Goal: Information Seeking & Learning: Check status

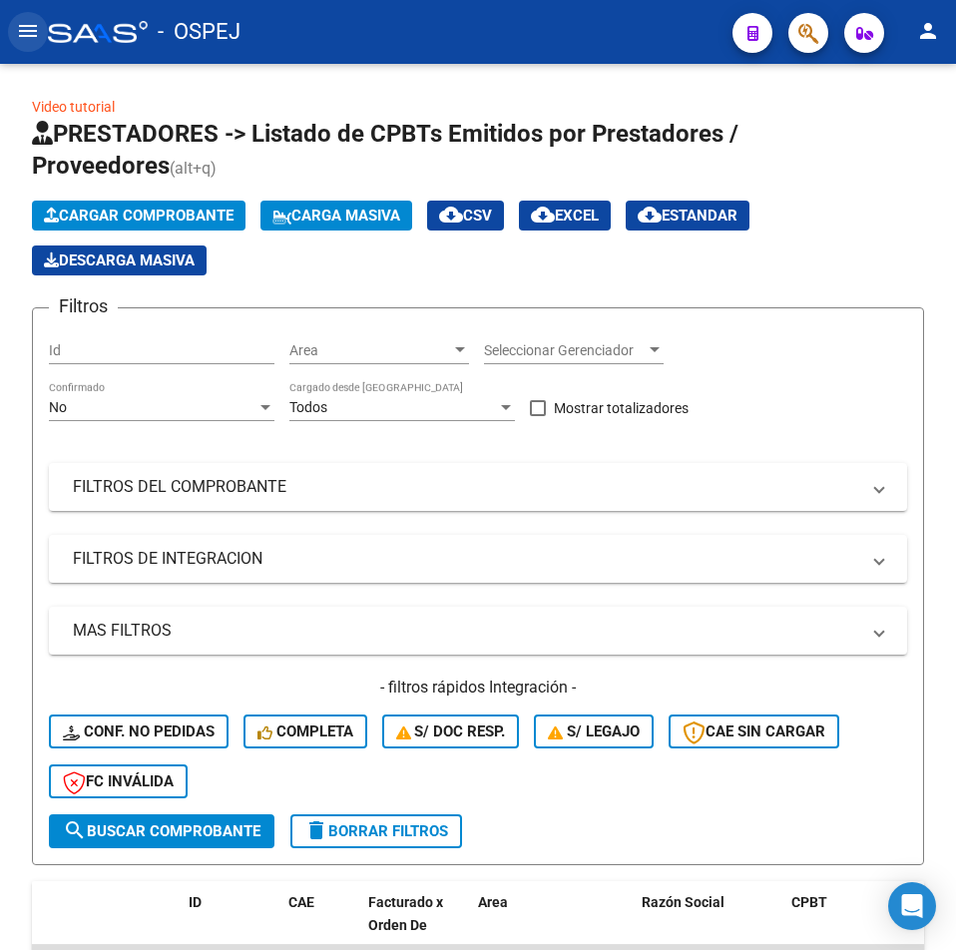
click at [30, 44] on button "menu" at bounding box center [28, 32] width 40 height 40
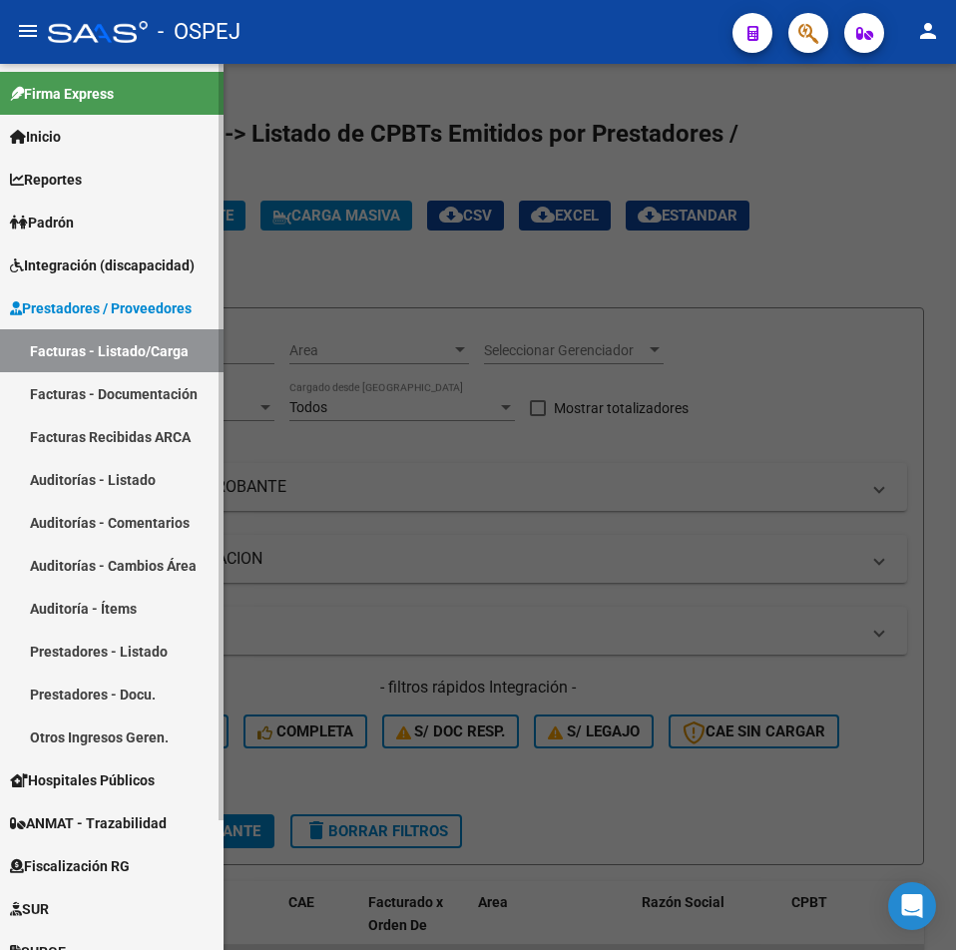
click at [119, 465] on link "Auditorías - Listado" at bounding box center [112, 479] width 224 height 43
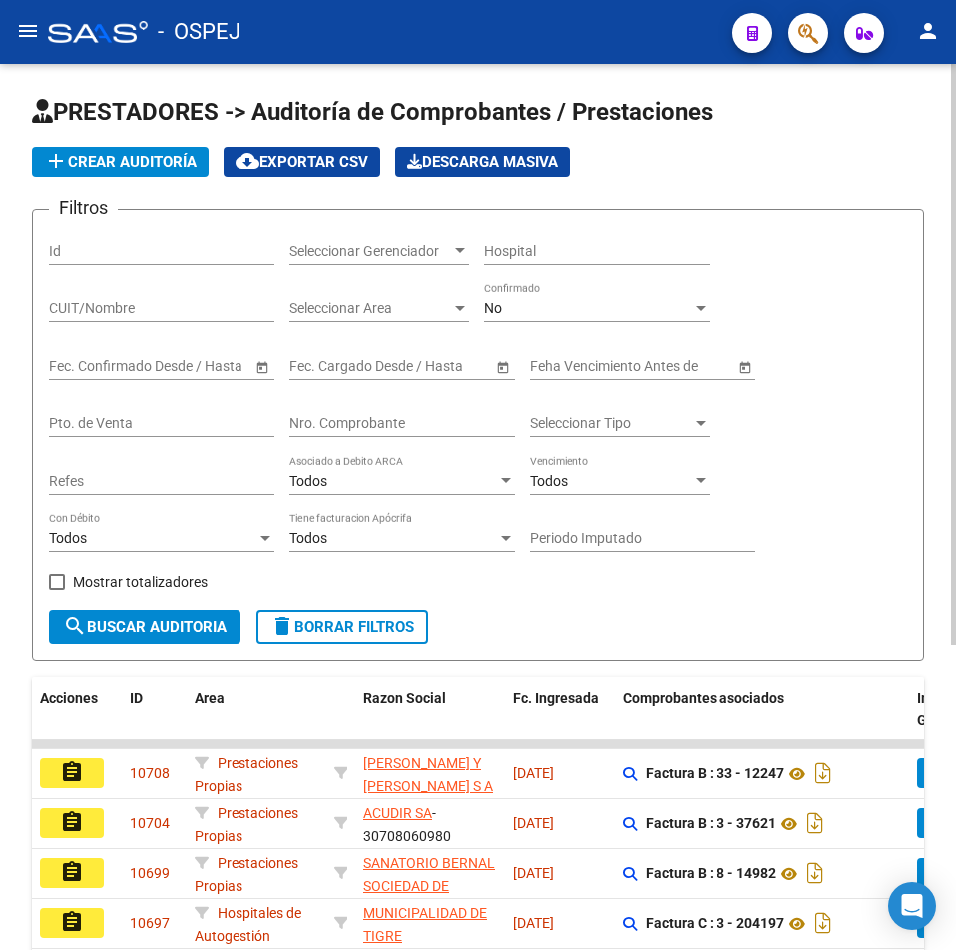
click at [286, 421] on div "Filtros Id Seleccionar Gerenciador Seleccionar Gerenciador Hospital CUIT/Nombre…" at bounding box center [478, 418] width 859 height 384
click at [301, 424] on input "Nro. Comprobante" at bounding box center [403, 423] width 226 height 17
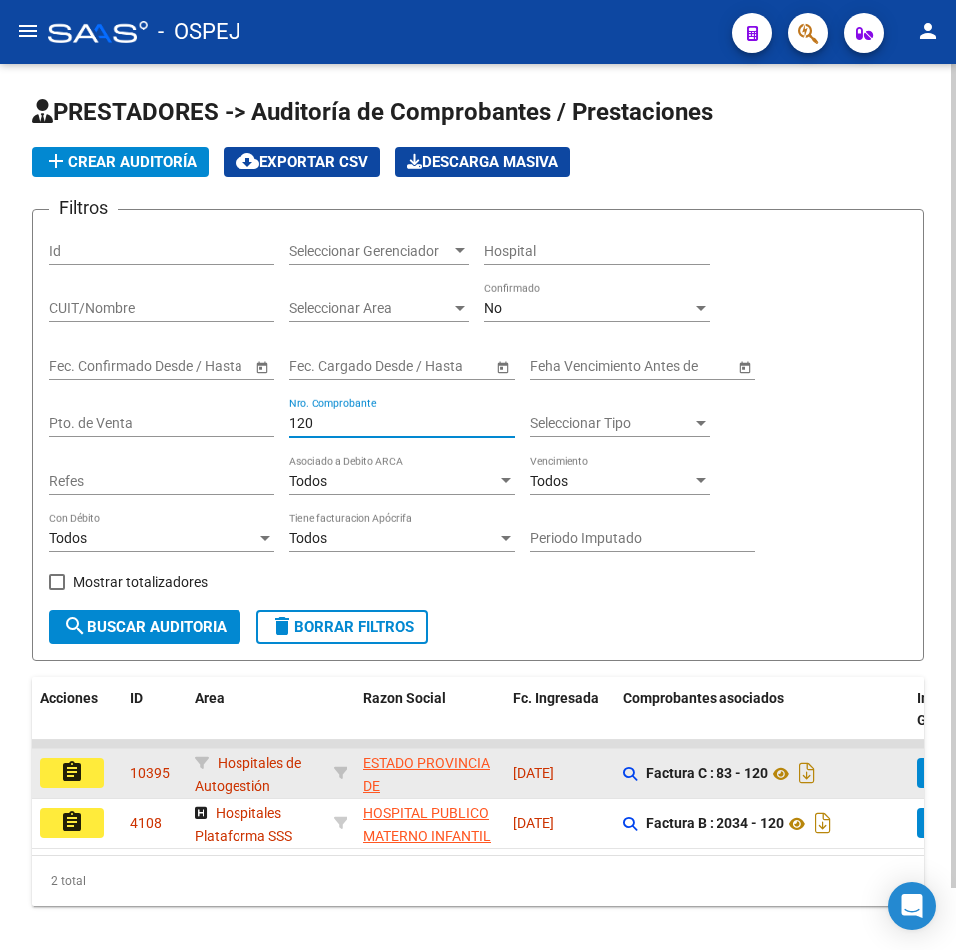
type input "120"
click at [78, 787] on button "assignment" at bounding box center [72, 774] width 64 height 30
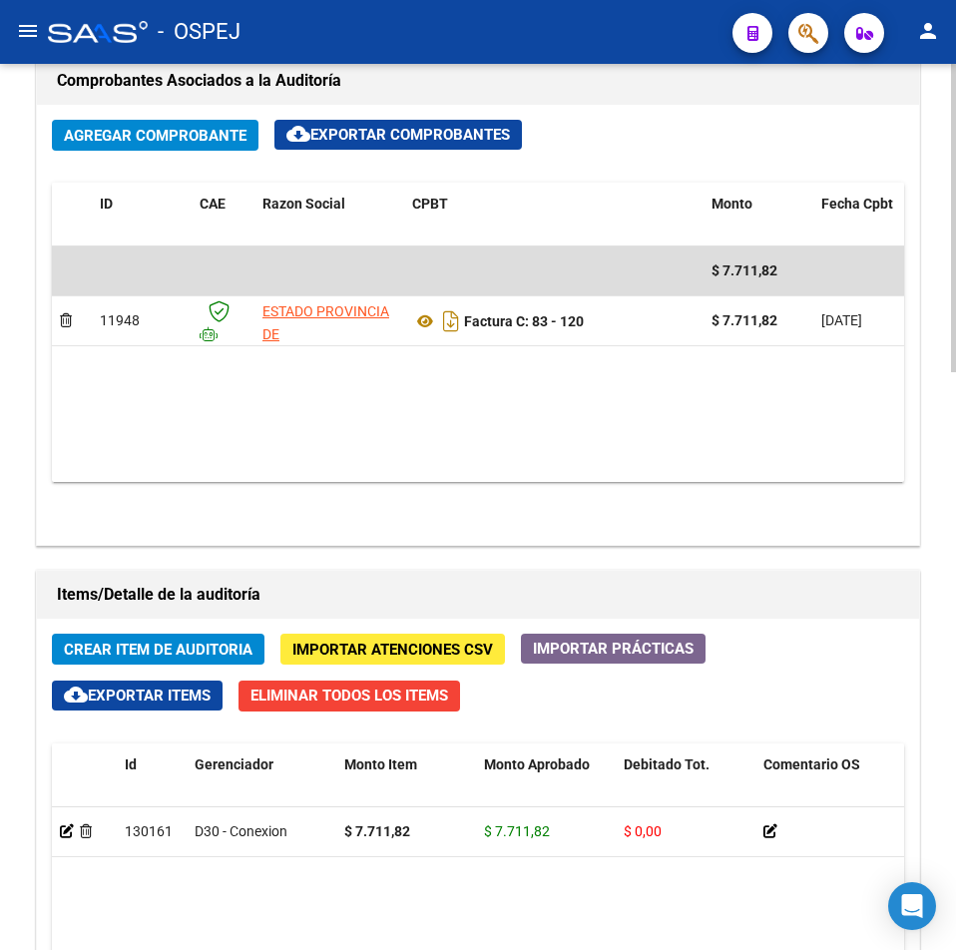
scroll to position [1398, 0]
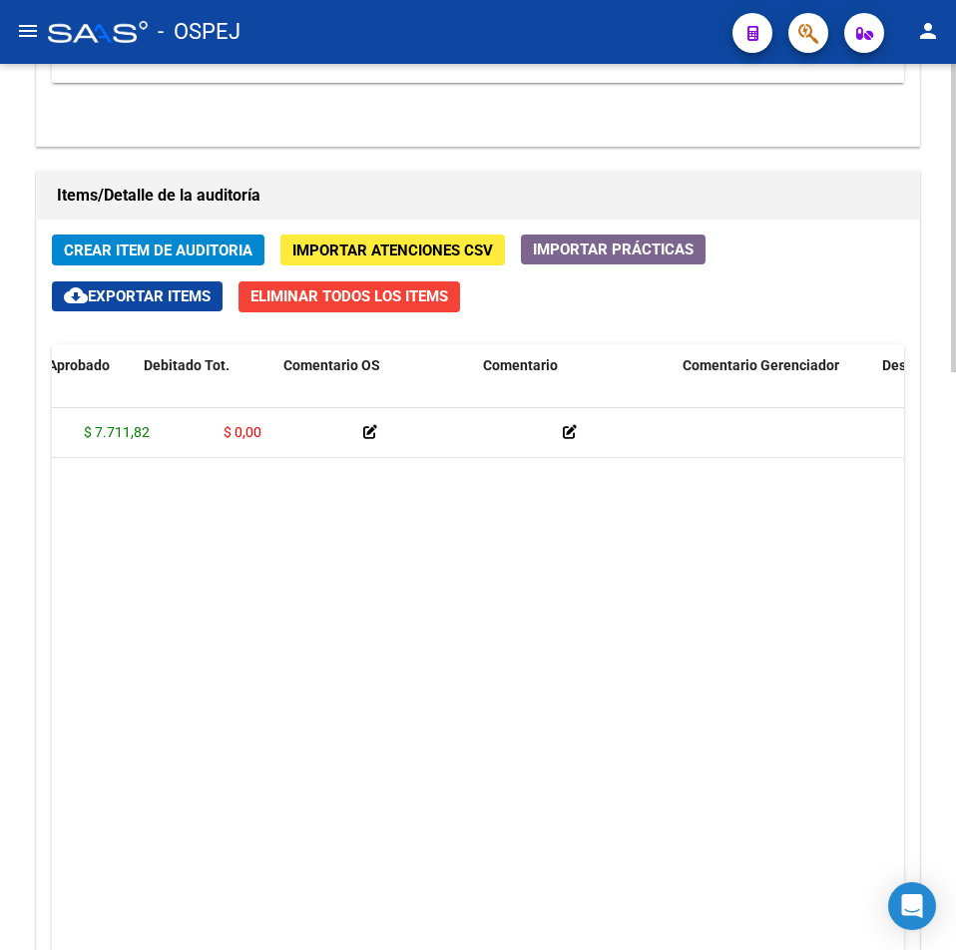
drag, startPoint x: 228, startPoint y: 498, endPoint x: 302, endPoint y: 496, distance: 74.9
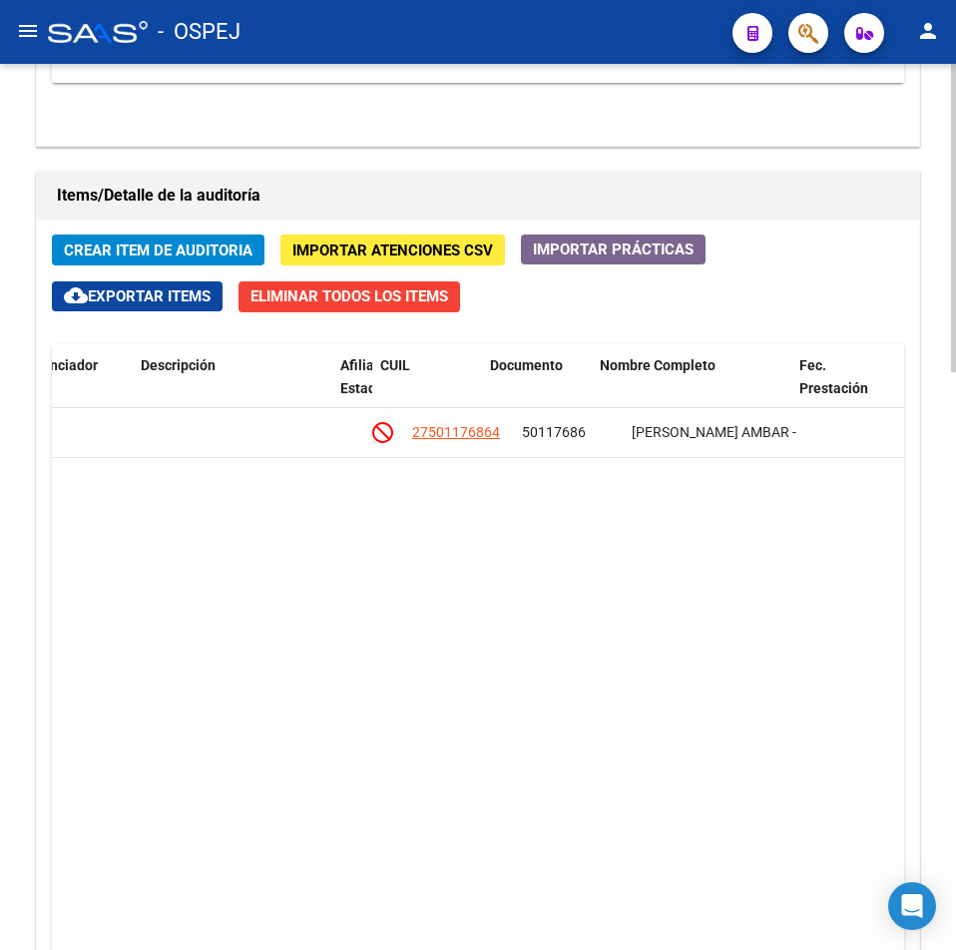
drag, startPoint x: 401, startPoint y: 482, endPoint x: 522, endPoint y: 469, distance: 121.5
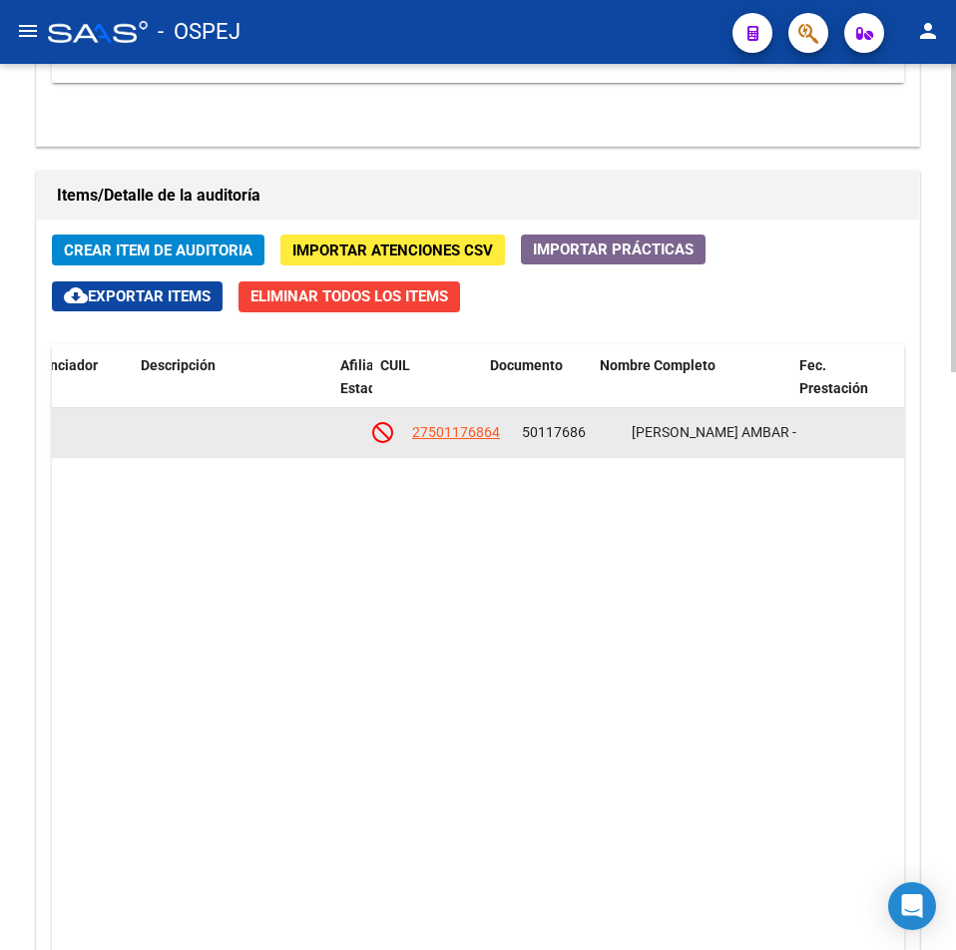
scroll to position [0, 1317]
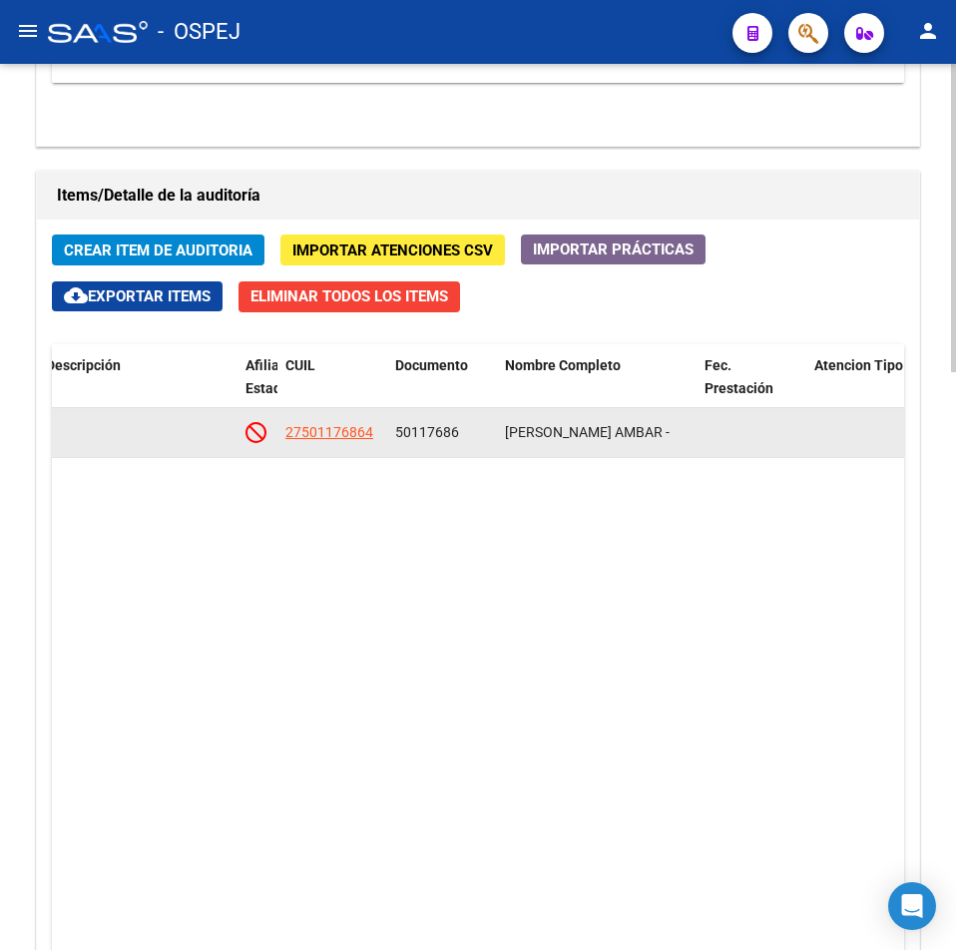
click at [361, 443] on app-link-go-to "27501176864" at bounding box center [330, 432] width 88 height 23
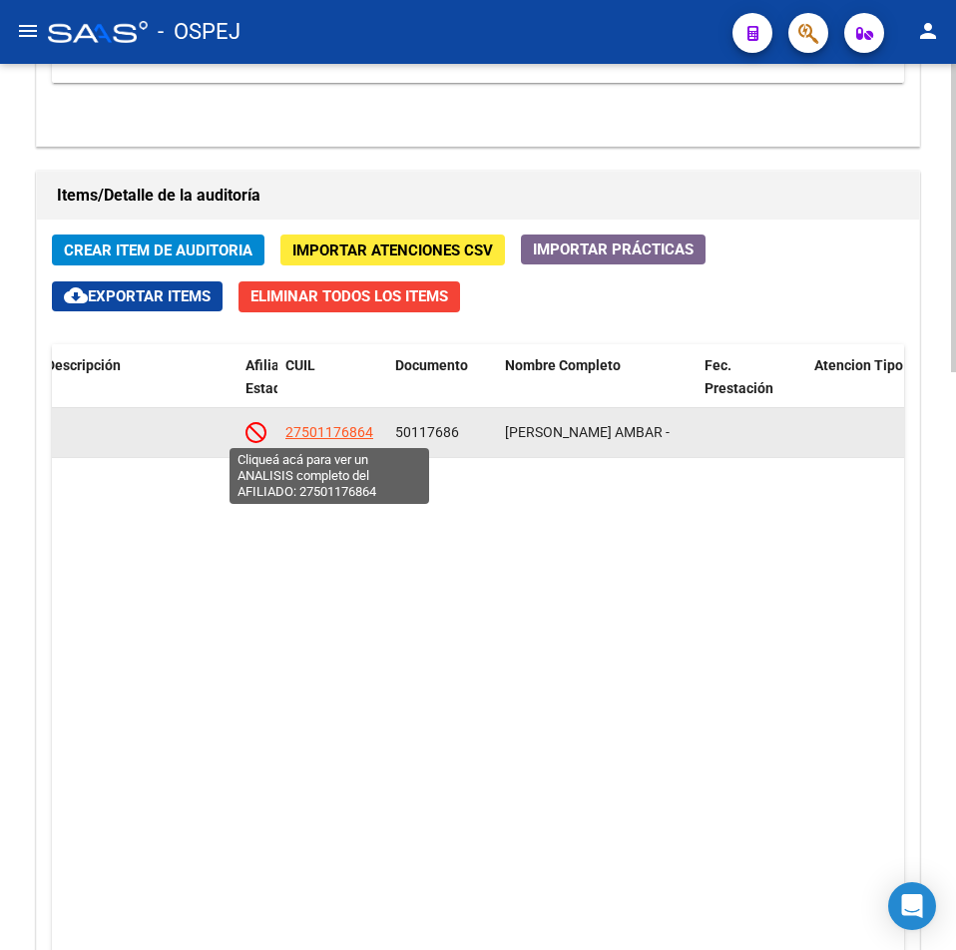
click at [352, 431] on span "27501176864" at bounding box center [330, 432] width 88 height 16
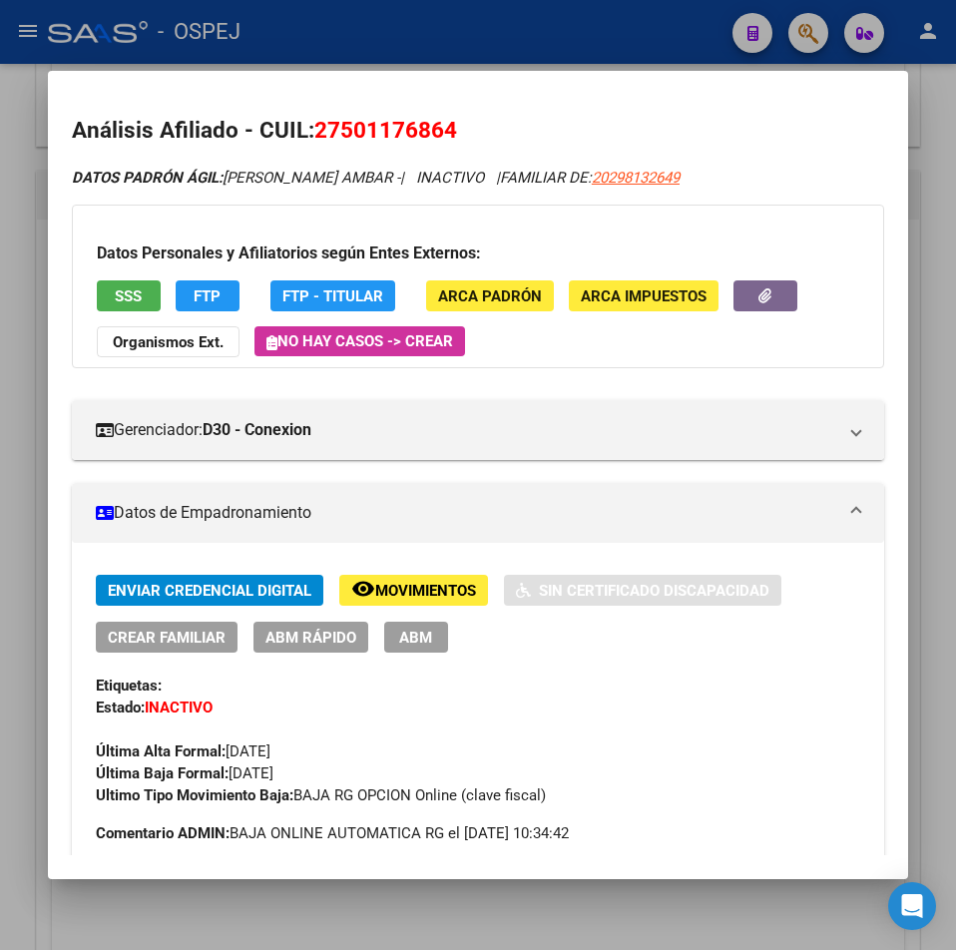
click at [137, 266] on div "Datos Personales y Afiliatorios según Entes Externos: SSS FTP FTP - Titular ARC…" at bounding box center [478, 287] width 813 height 164
click at [143, 279] on div "Datos Personales y Afiliatorios según Entes Externos: SSS FTP FTP - Titular ARC…" at bounding box center [478, 287] width 813 height 164
click at [136, 296] on span "SSS" at bounding box center [128, 297] width 27 height 18
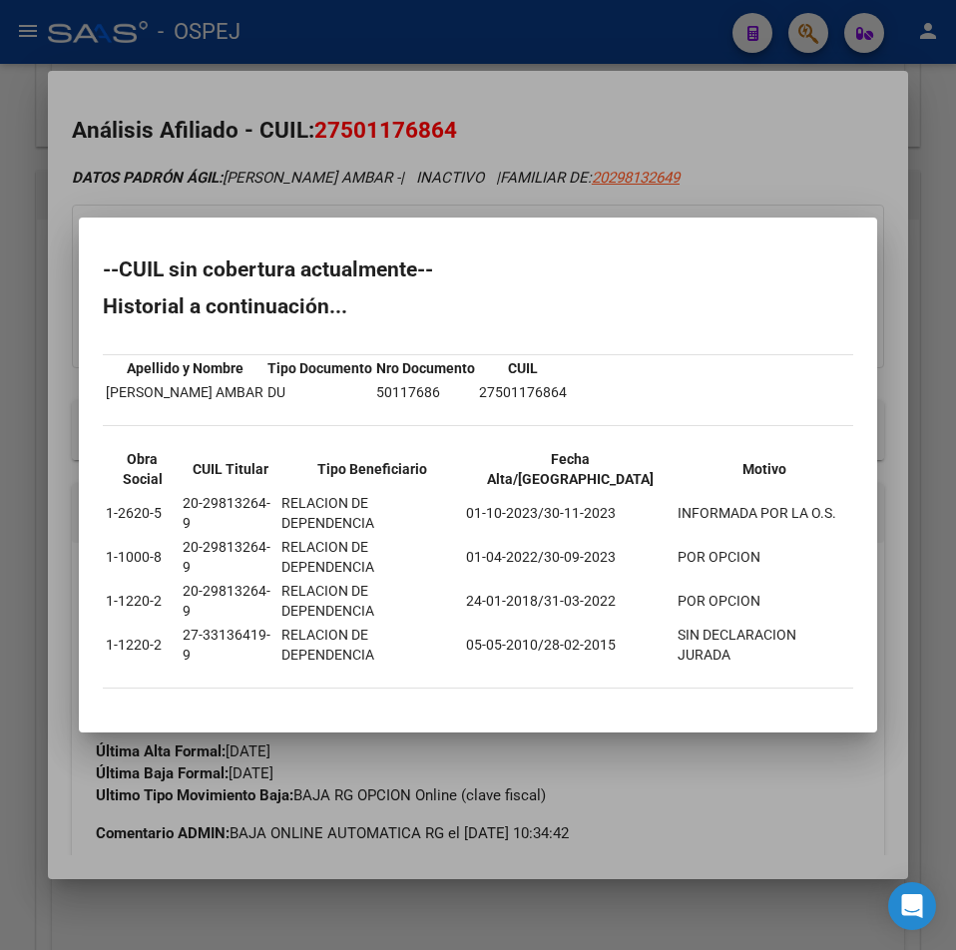
click at [425, 197] on div at bounding box center [478, 475] width 956 height 950
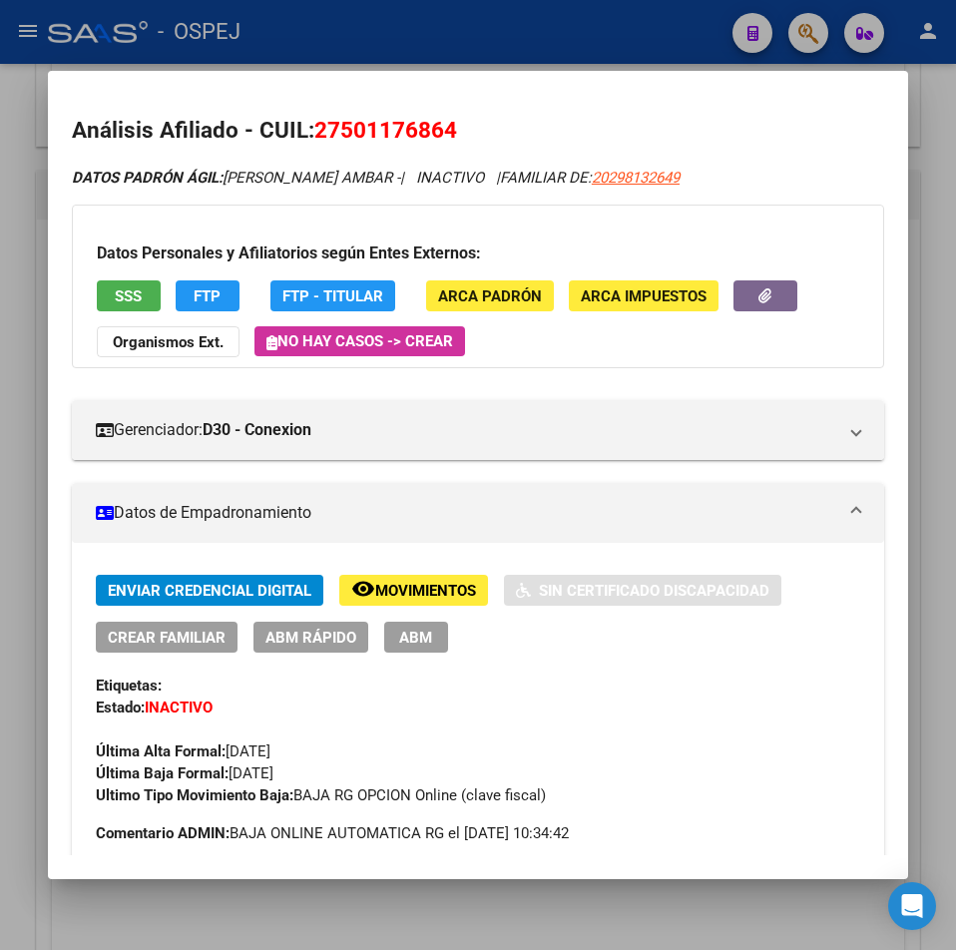
click at [690, 58] on div at bounding box center [478, 475] width 956 height 950
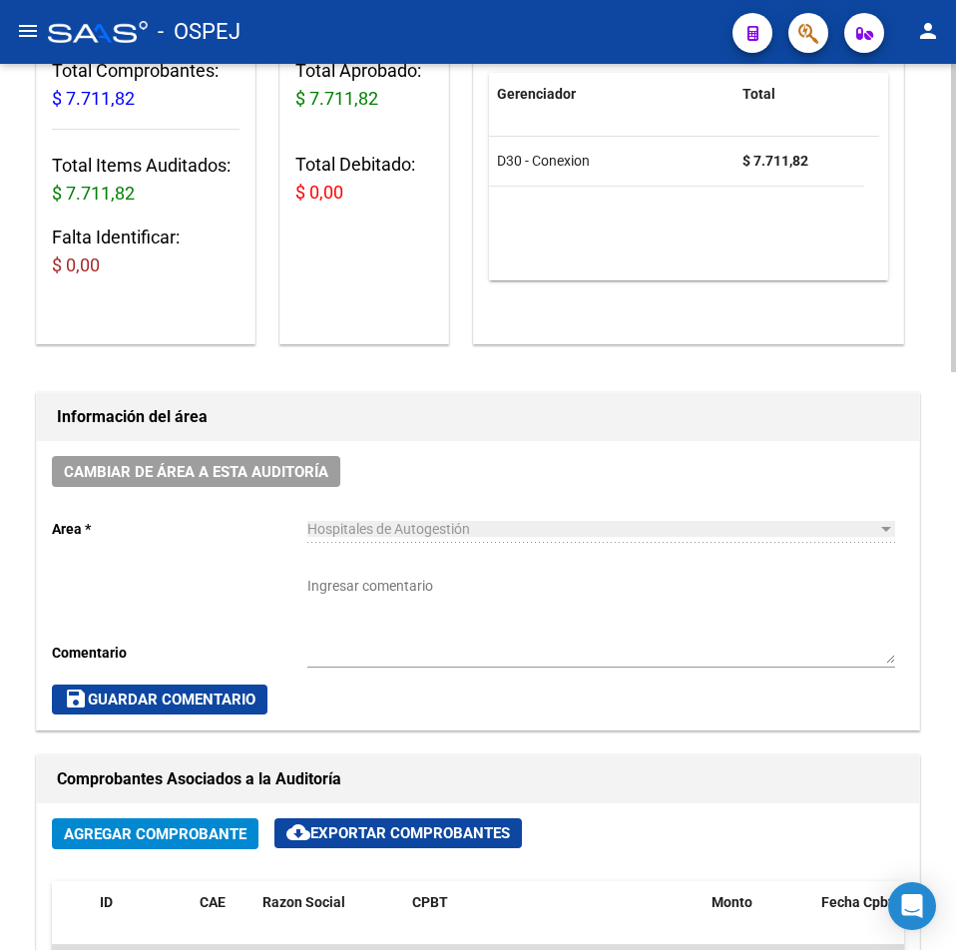
scroll to position [0, 0]
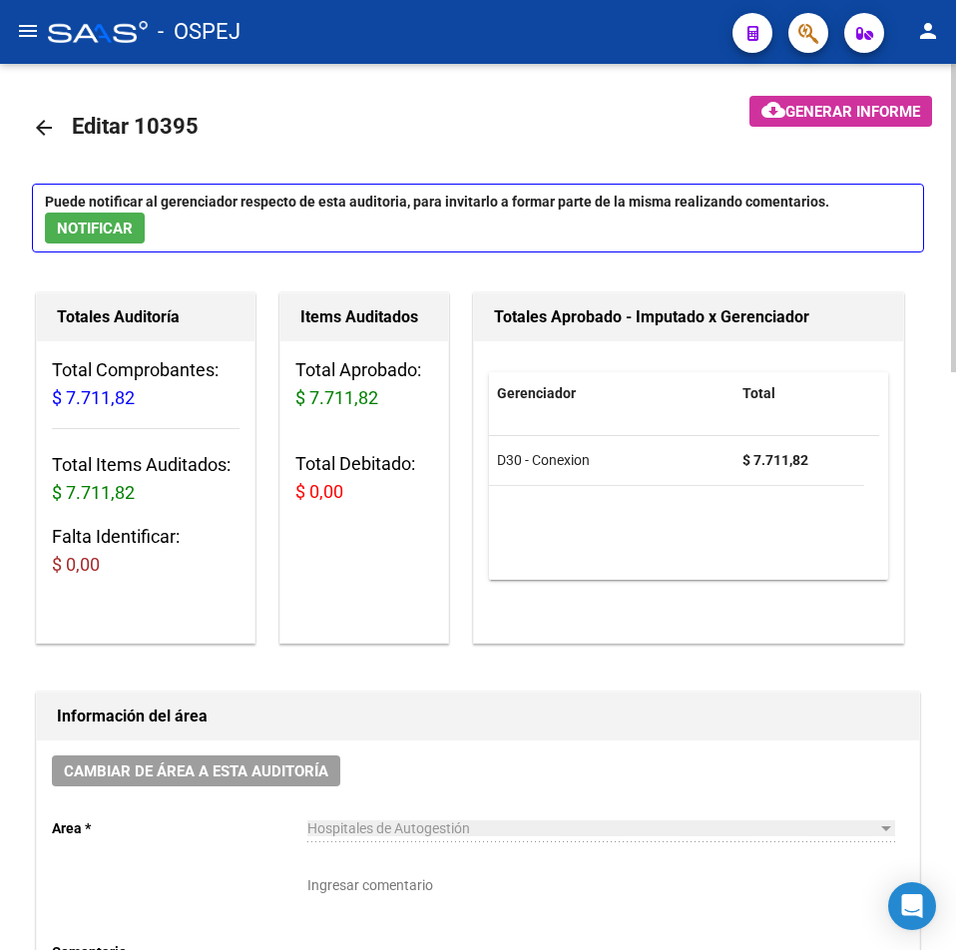
click at [46, 134] on mat-icon "arrow_back" at bounding box center [44, 128] width 24 height 24
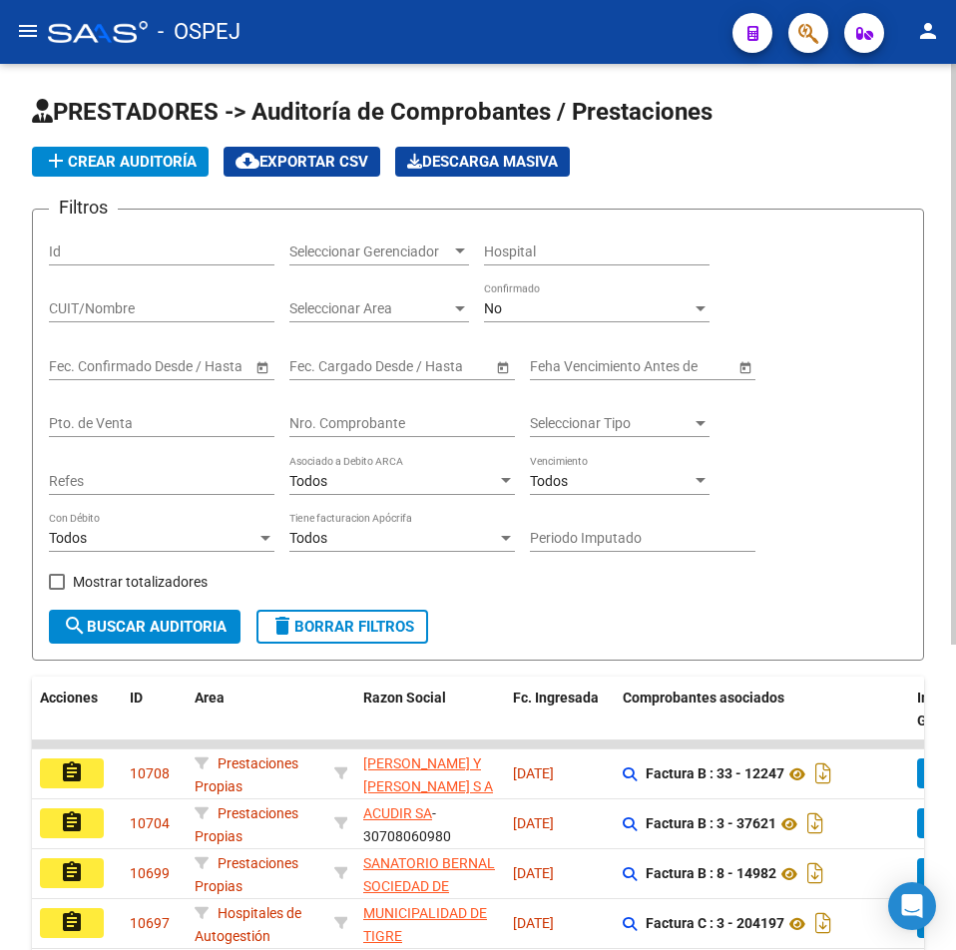
drag, startPoint x: 372, startPoint y: 469, endPoint x: 377, endPoint y: 426, distance: 43.2
click at [377, 426] on div "Filtros Id Seleccionar Gerenciador Seleccionar Gerenciador Hospital CUIT/Nombre…" at bounding box center [478, 418] width 859 height 384
click at [377, 426] on input "Nro. Comprobante" at bounding box center [403, 423] width 226 height 17
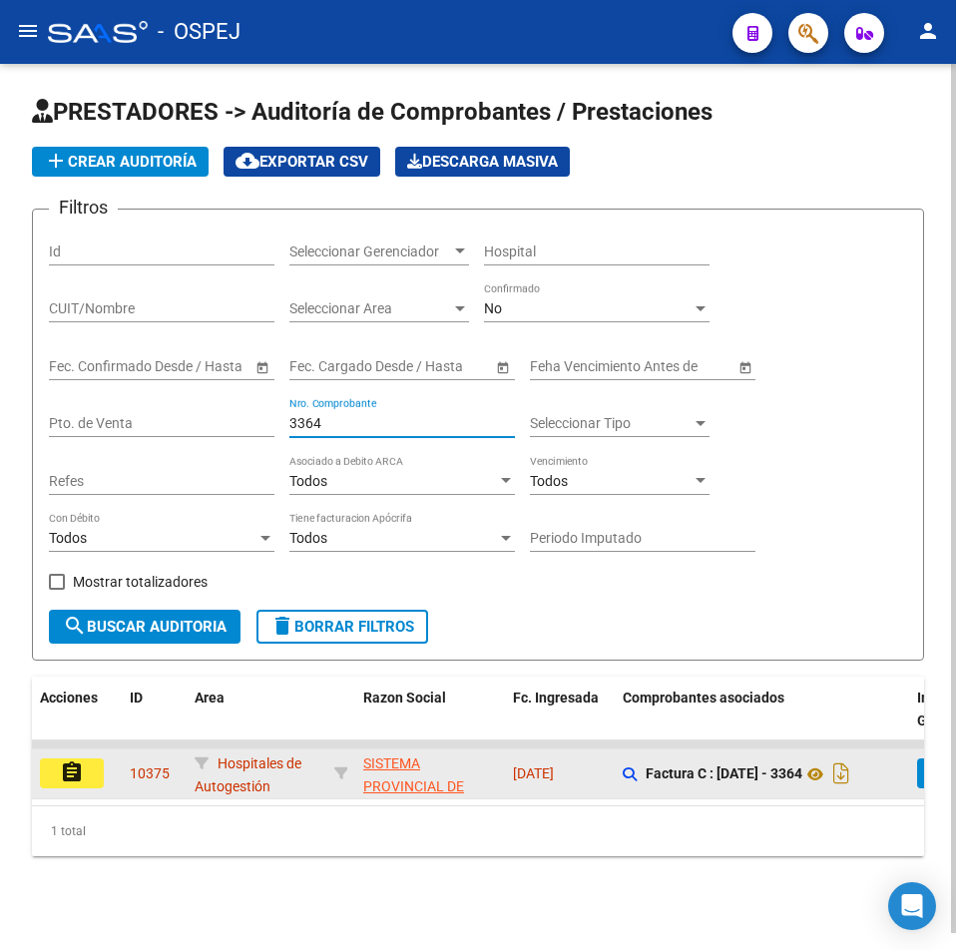
type input "3364"
click at [83, 769] on mat-icon "assignment" at bounding box center [72, 773] width 24 height 24
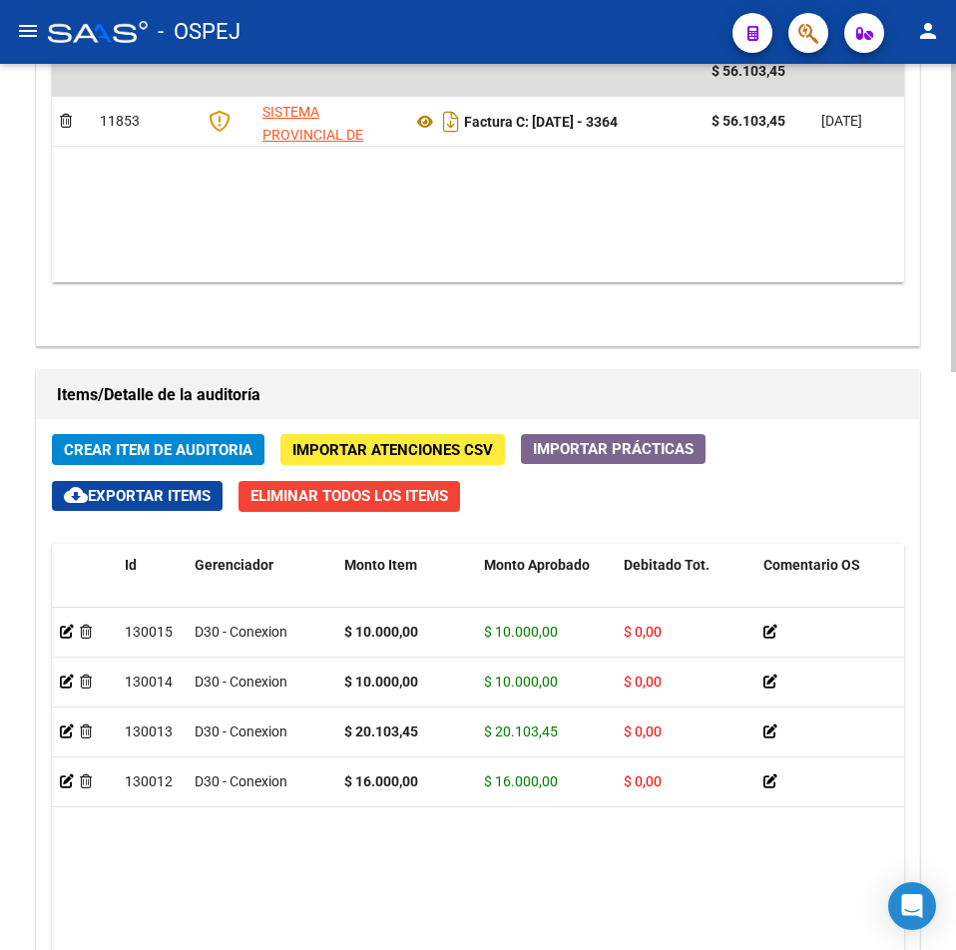
scroll to position [1597, 0]
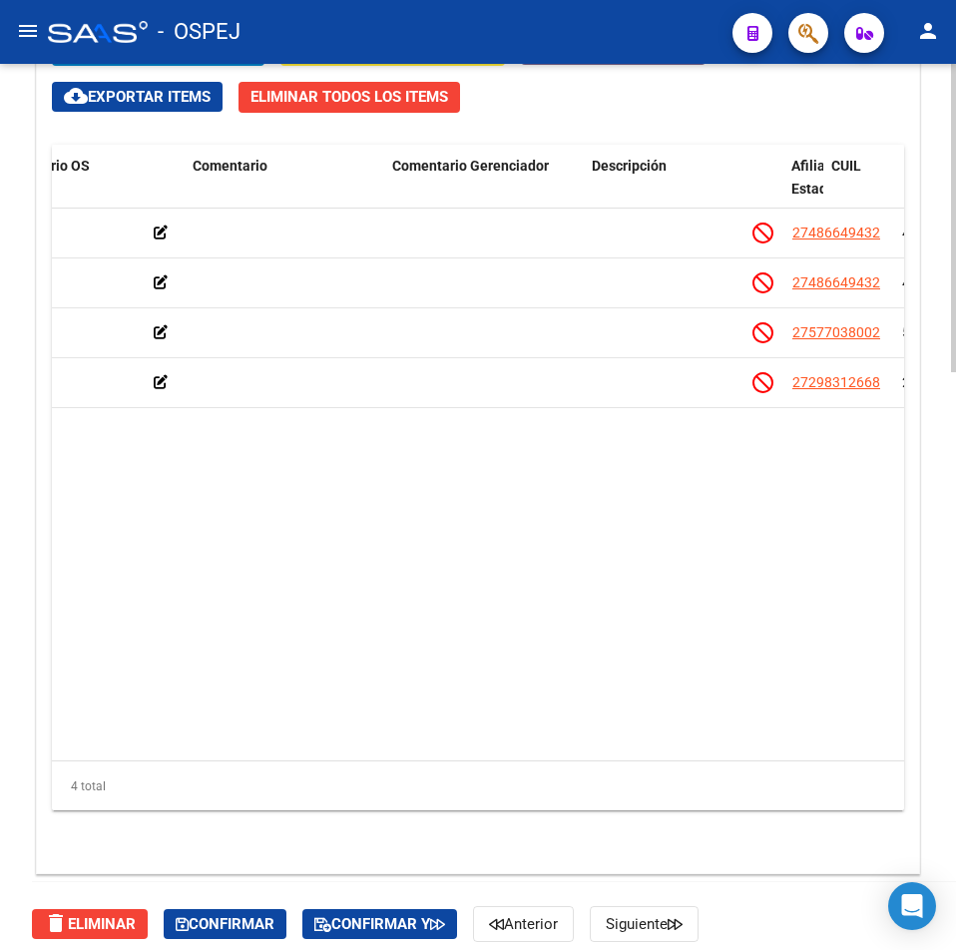
drag, startPoint x: 410, startPoint y: 597, endPoint x: 467, endPoint y: 585, distance: 58.1
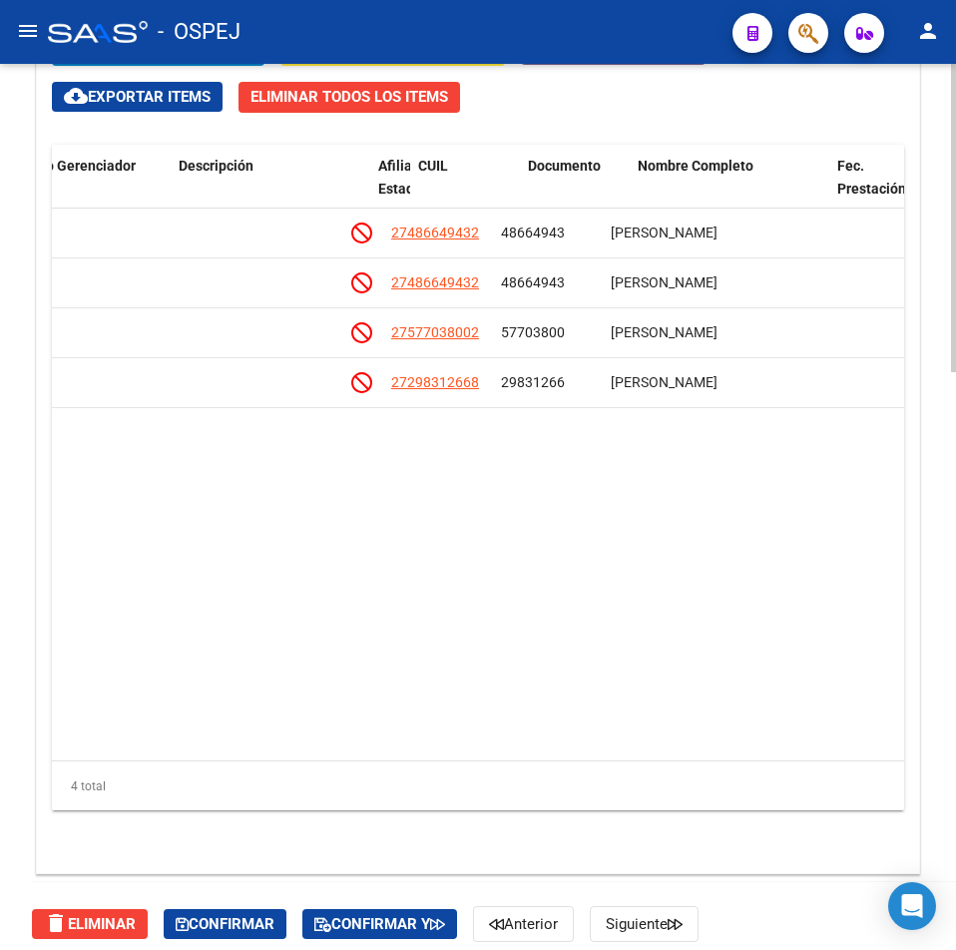
drag, startPoint x: 472, startPoint y: 560, endPoint x: 548, endPoint y: 592, distance: 82.3
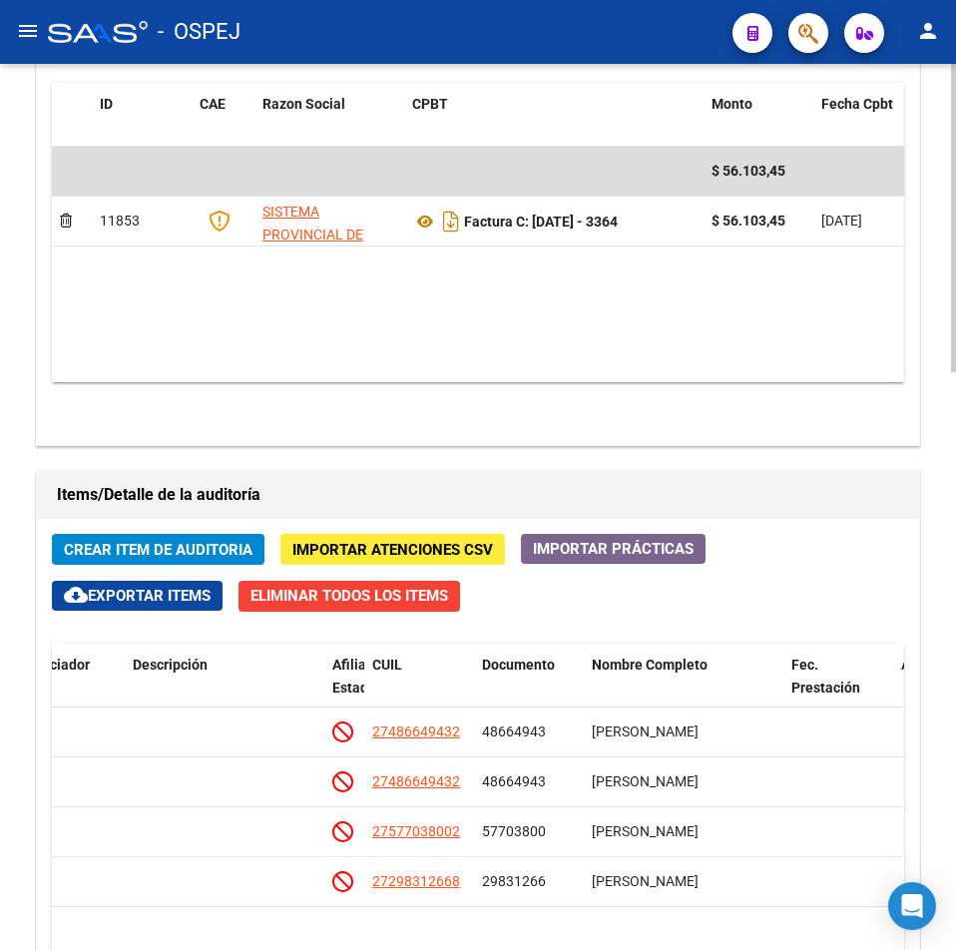
scroll to position [699, 0]
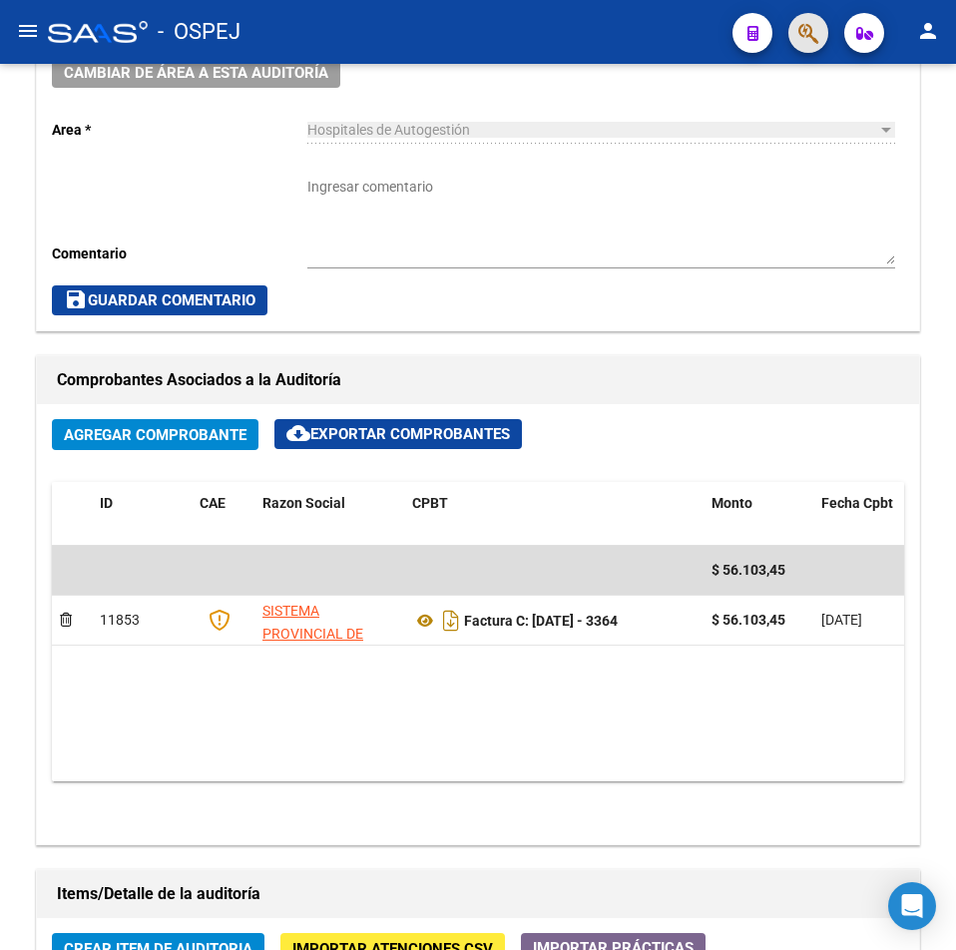
click at [799, 49] on span "button" at bounding box center [809, 33] width 20 height 41
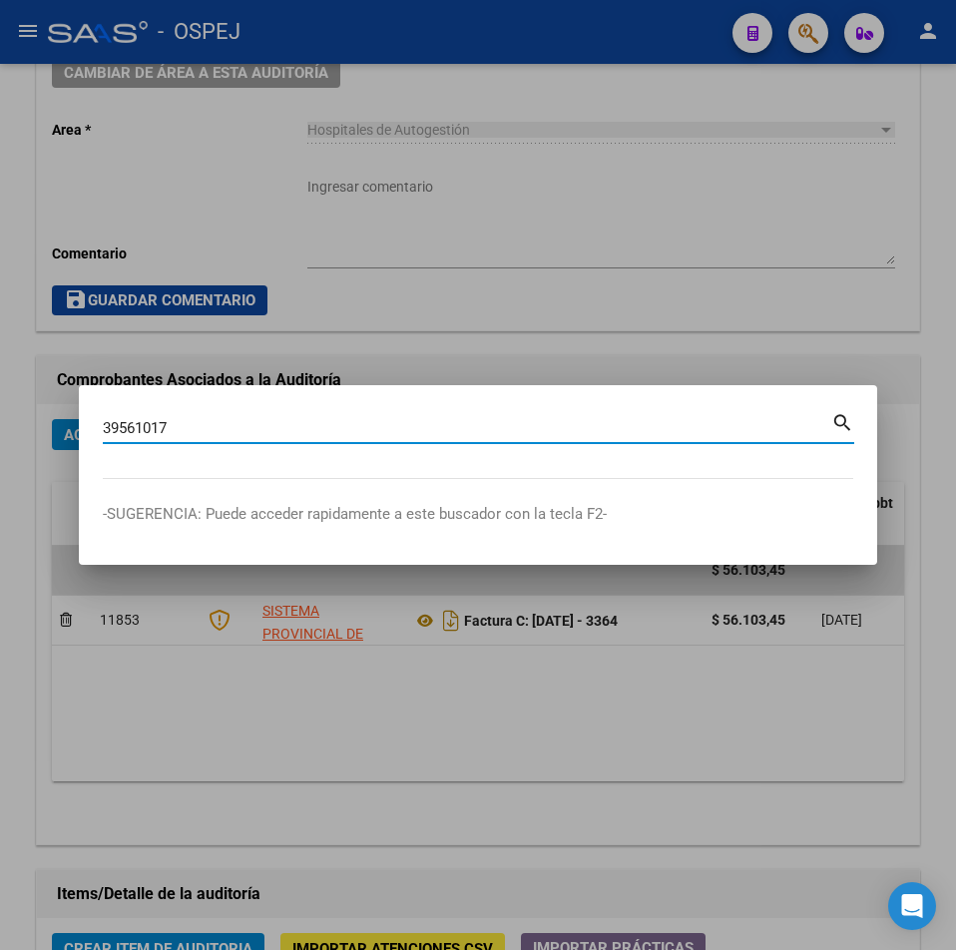
type input "39561017"
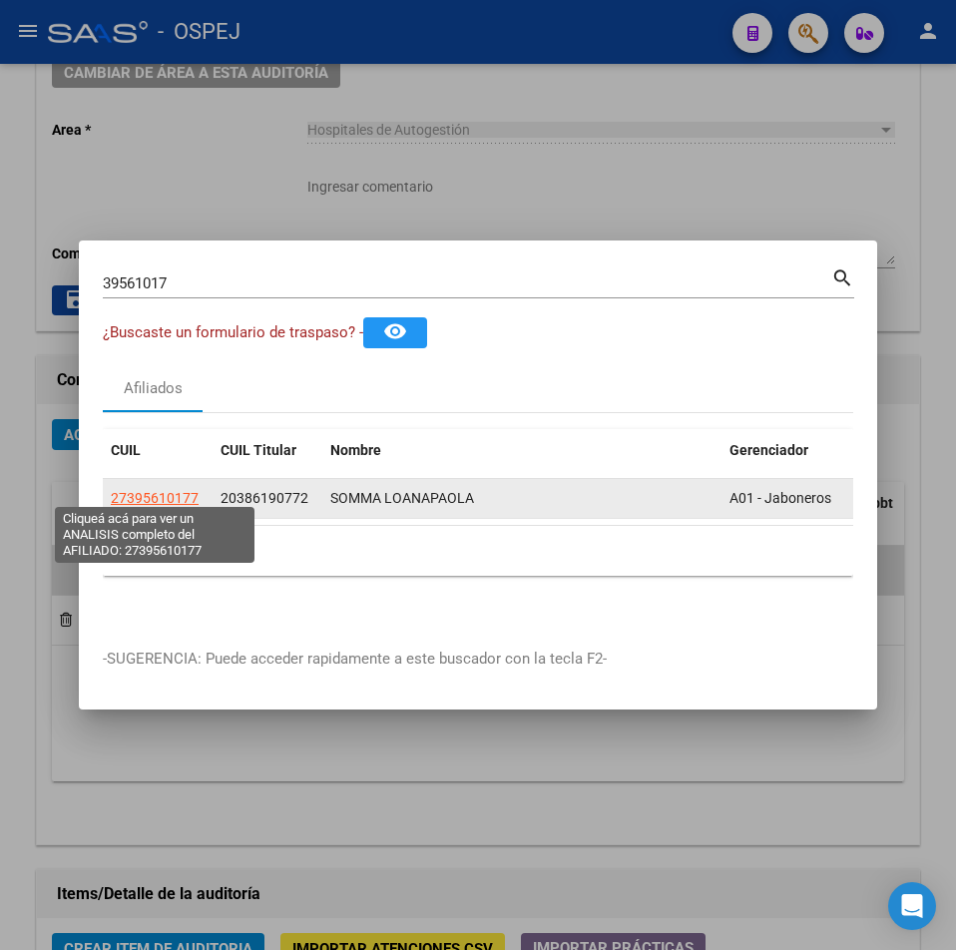
click at [124, 490] on span "27395610177" at bounding box center [155, 498] width 88 height 16
type textarea "27395610177"
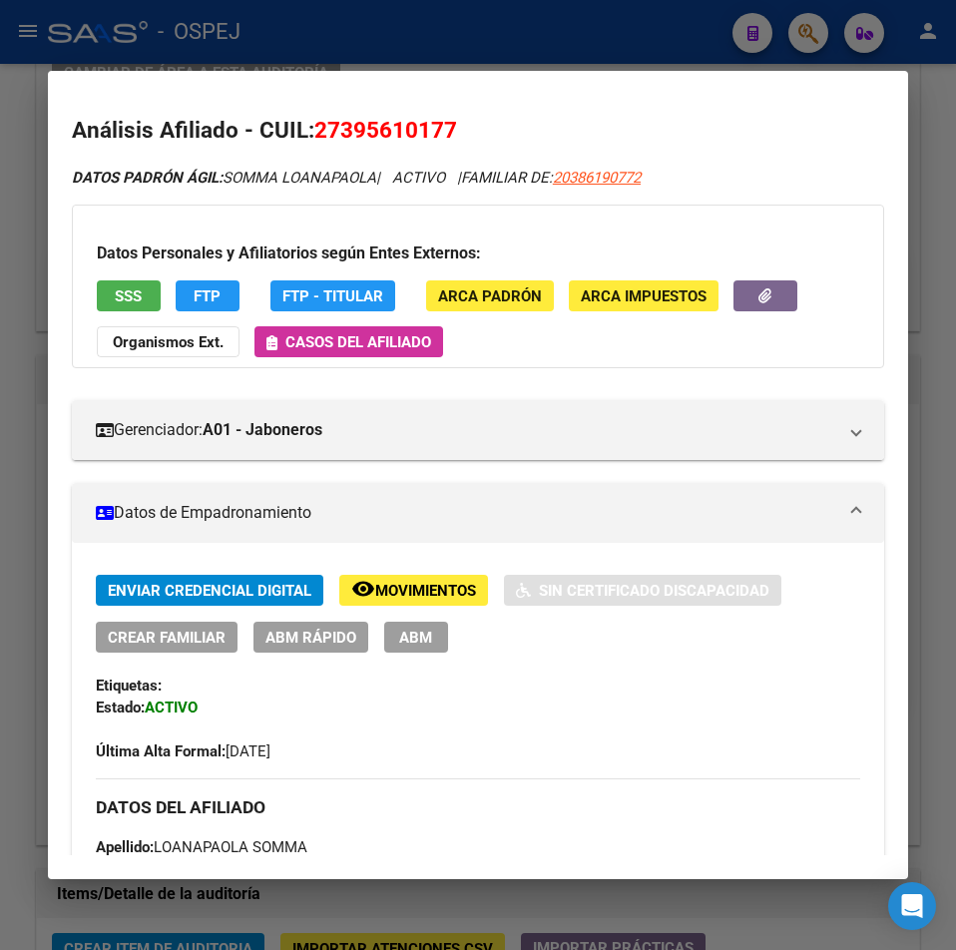
click at [422, 116] on h2 "Análisis Afiliado - CUIL: 27395610177" at bounding box center [478, 131] width 813 height 34
drag, startPoint x: 422, startPoint y: 116, endPoint x: 427, endPoint y: 126, distance: 11.2
click at [424, 117] on h2 "Análisis Afiliado - CUIL: 27395610177" at bounding box center [478, 131] width 813 height 34
copy span "27395610177"
click at [136, 339] on strong "Organismos Ext." at bounding box center [168, 342] width 111 height 18
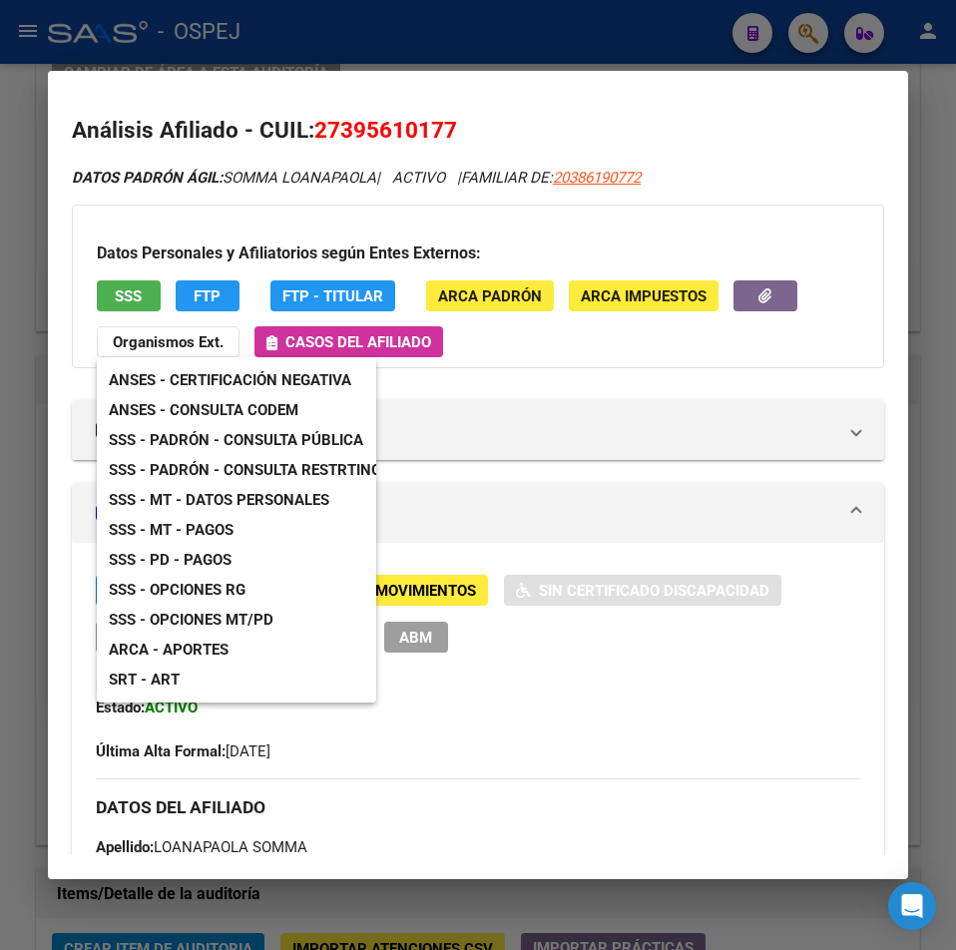
click at [247, 414] on span "ANSES - Consulta CODEM" at bounding box center [204, 410] width 190 height 18
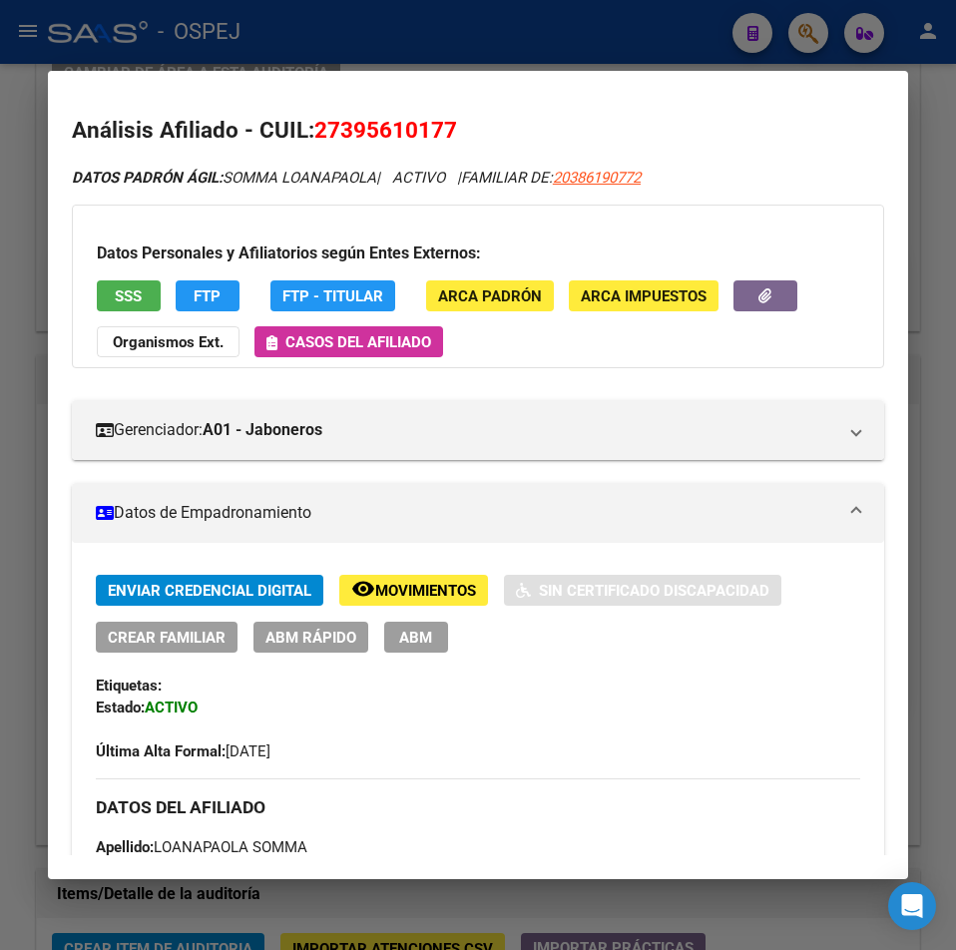
click at [461, 26] on div at bounding box center [478, 475] width 956 height 950
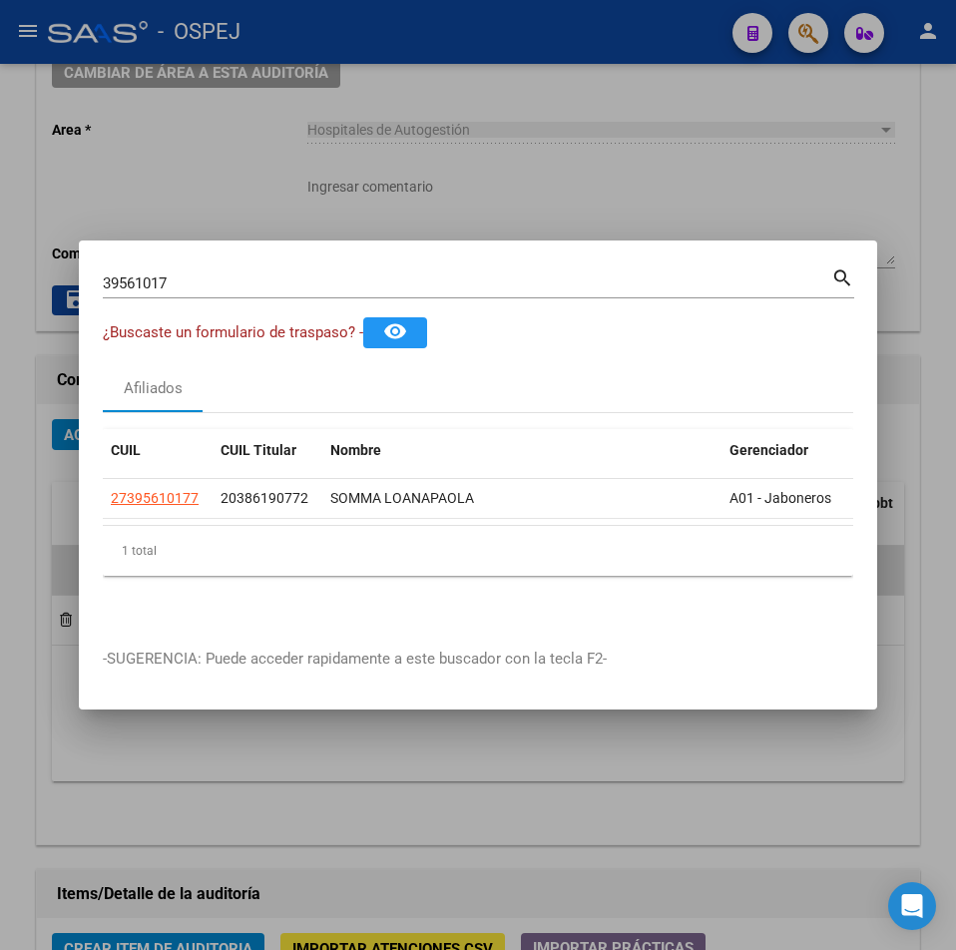
click at [258, 129] on div at bounding box center [478, 475] width 956 height 950
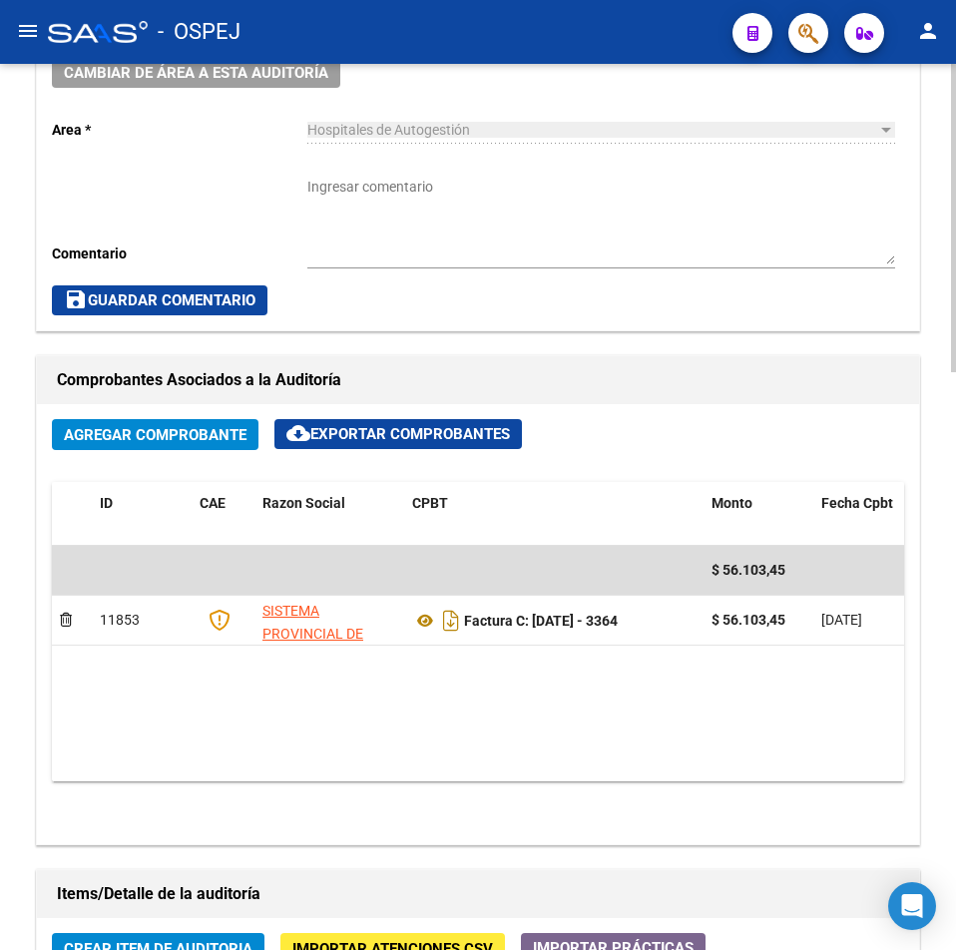
scroll to position [1398, 0]
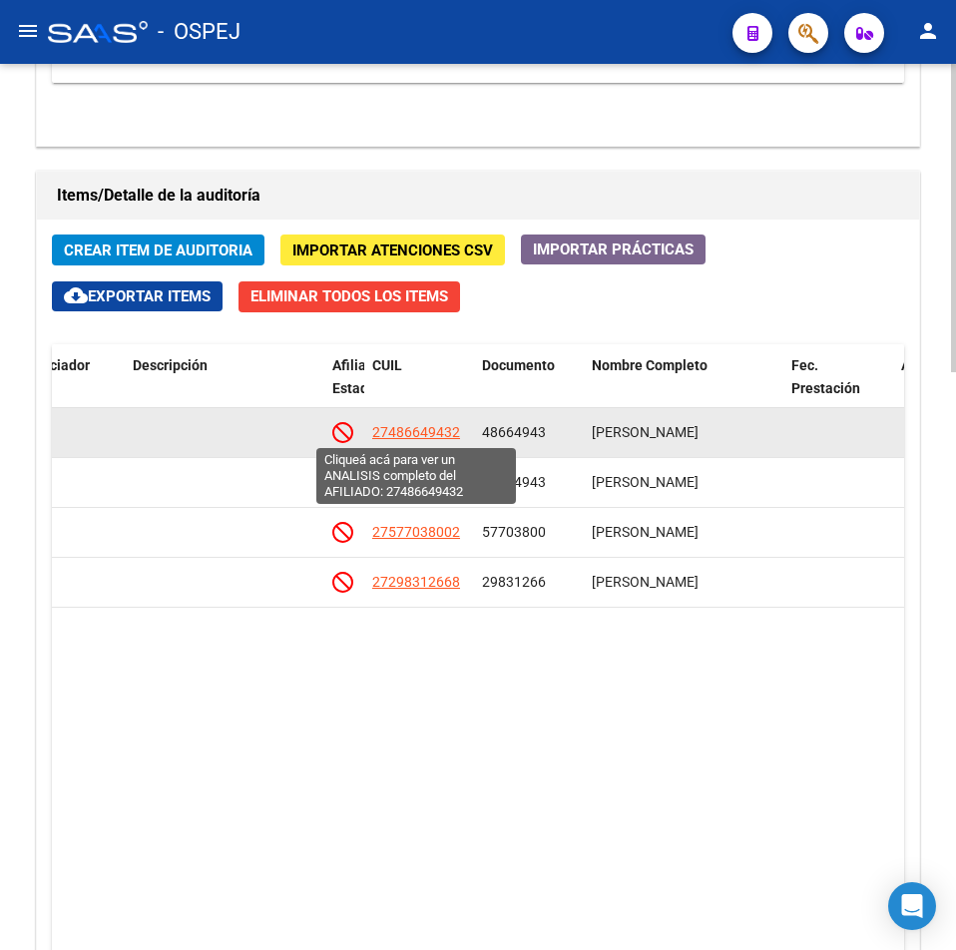
click at [434, 436] on span "27486649432" at bounding box center [416, 432] width 88 height 16
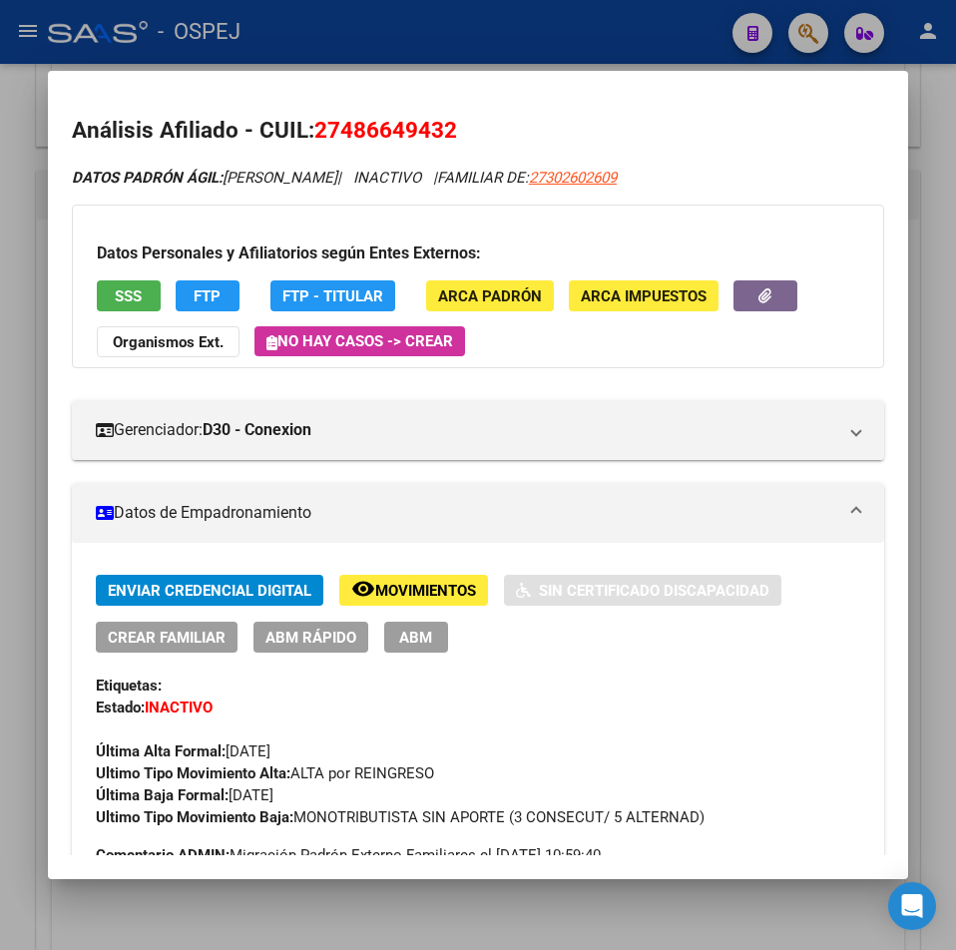
click at [20, 192] on div at bounding box center [478, 475] width 956 height 950
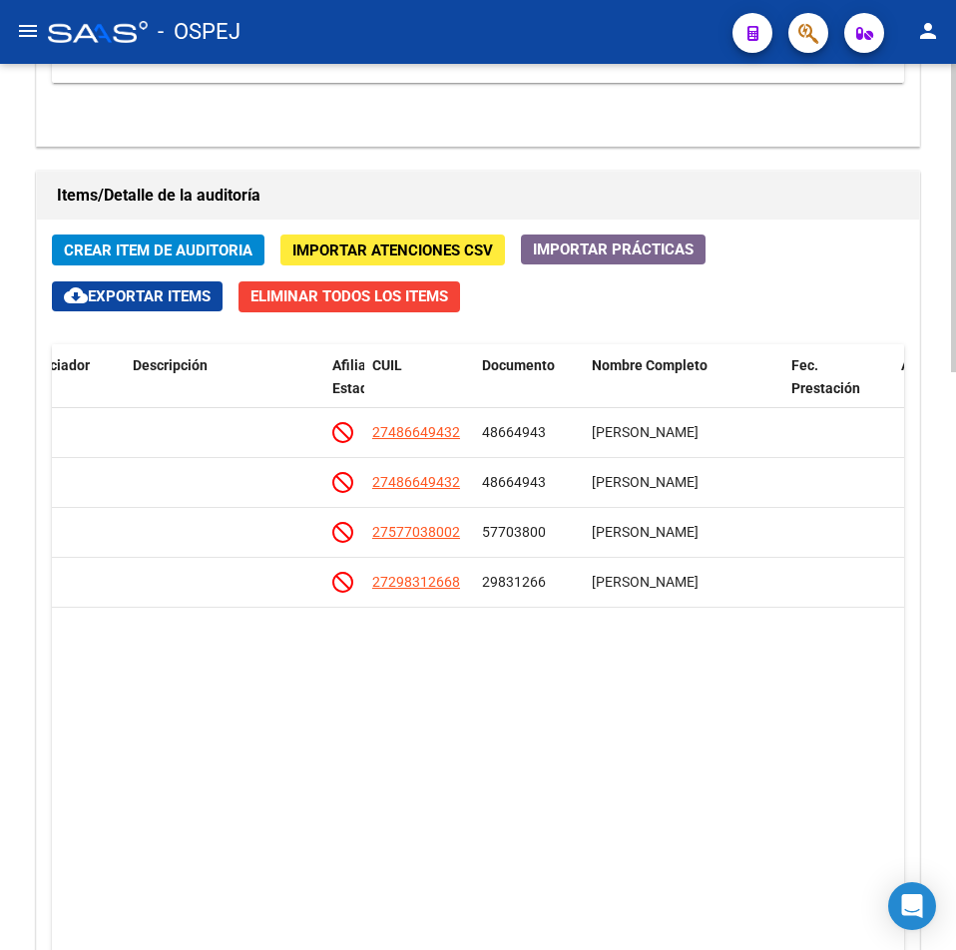
scroll to position [699, 0]
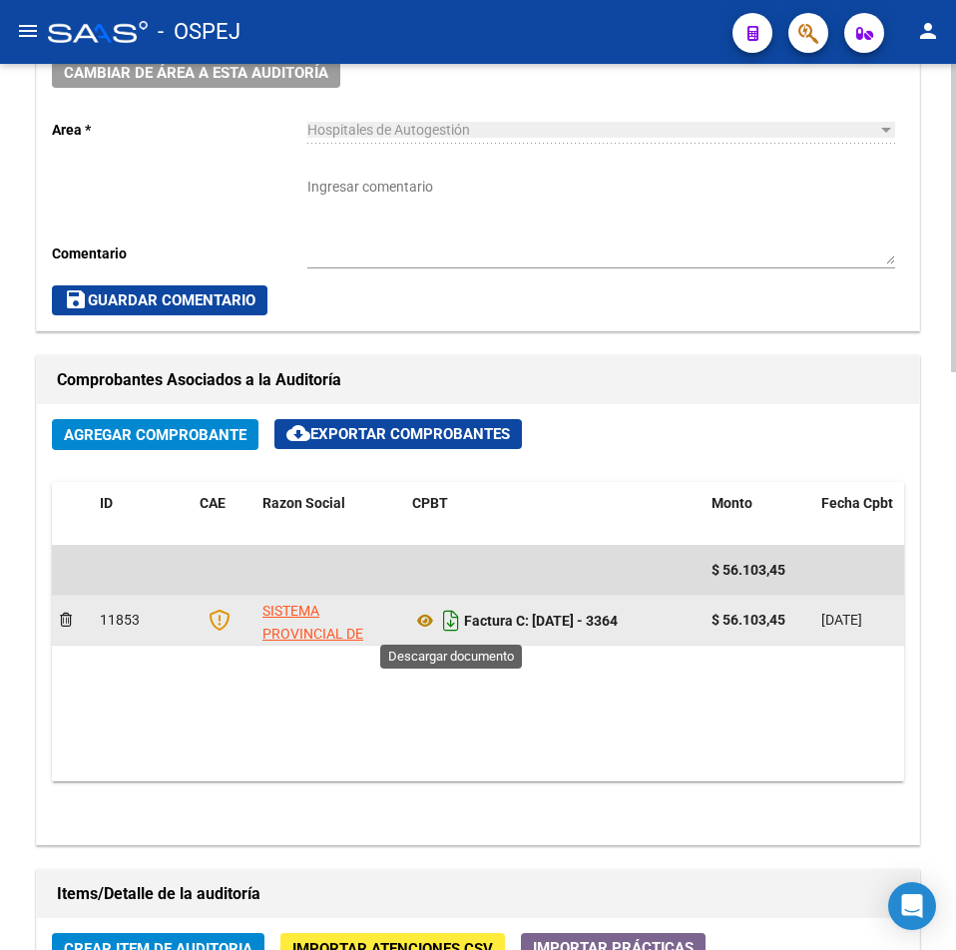
click at [455, 623] on icon "Descargar documento" at bounding box center [451, 621] width 26 height 32
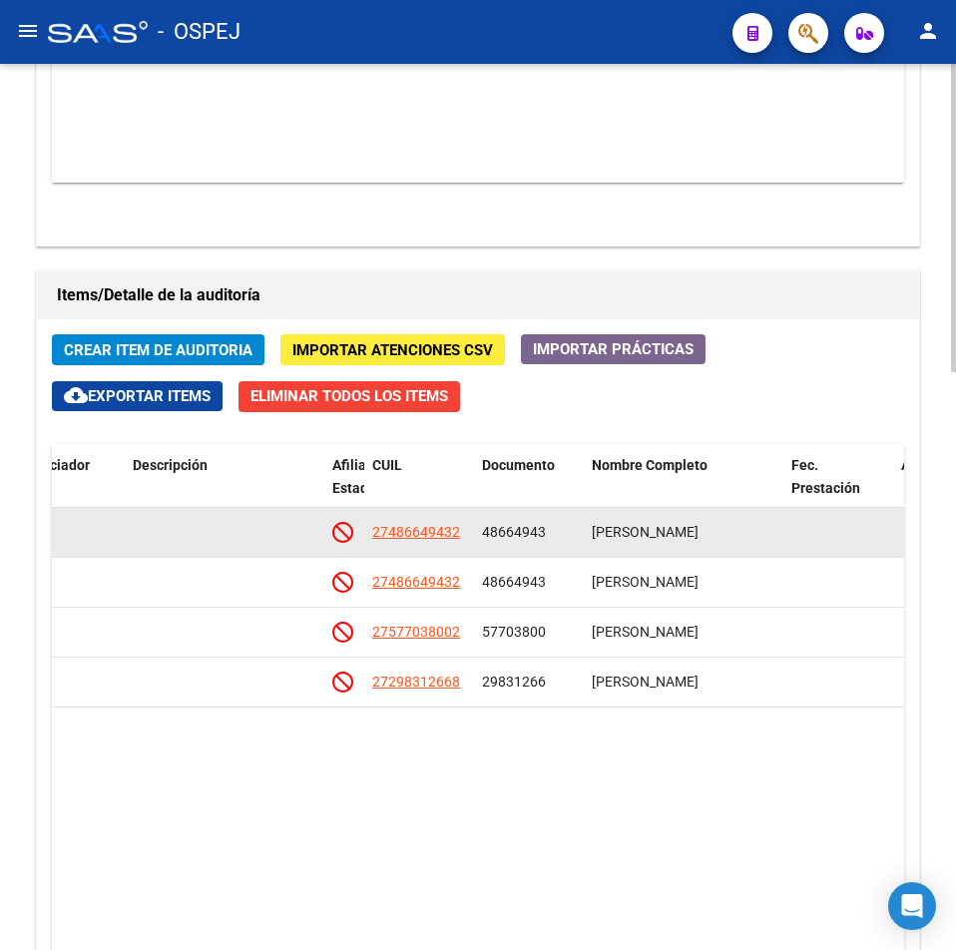
drag, startPoint x: 473, startPoint y: 533, endPoint x: 370, endPoint y: 536, distance: 102.9
click at [370, 536] on datatable-body-cell "27486649432" at bounding box center [419, 532] width 110 height 49
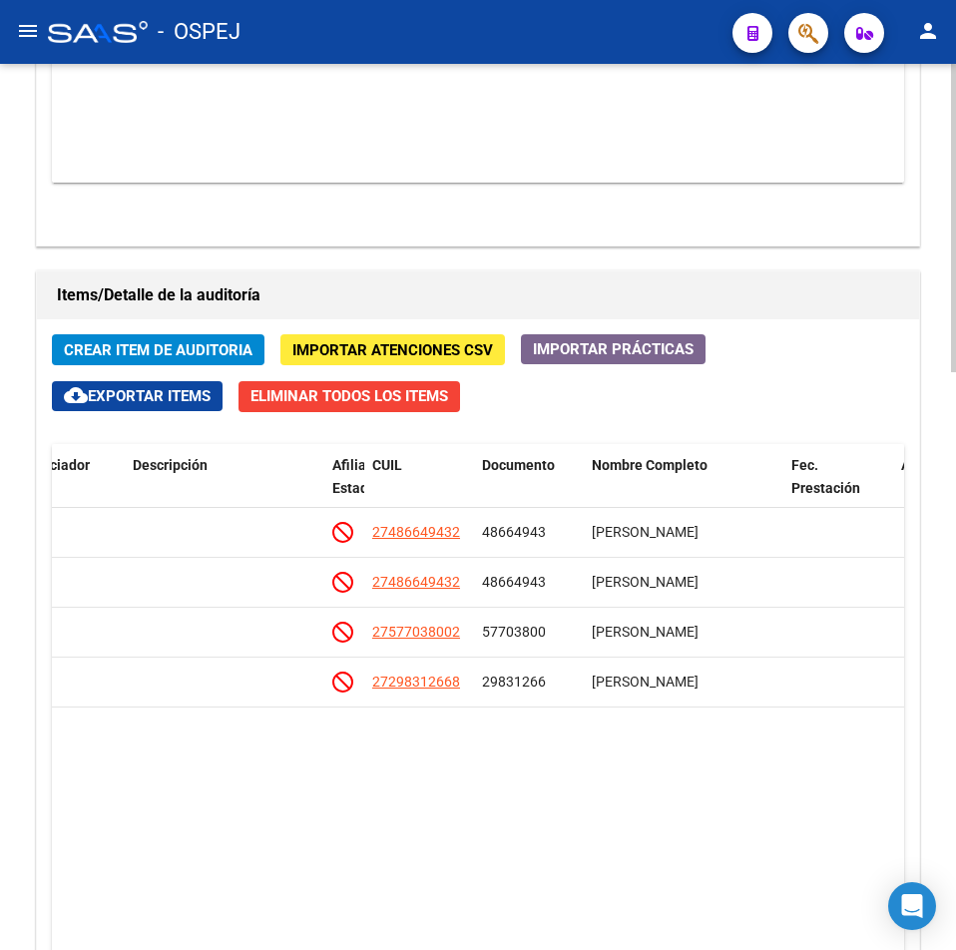
copy span "27486649432"
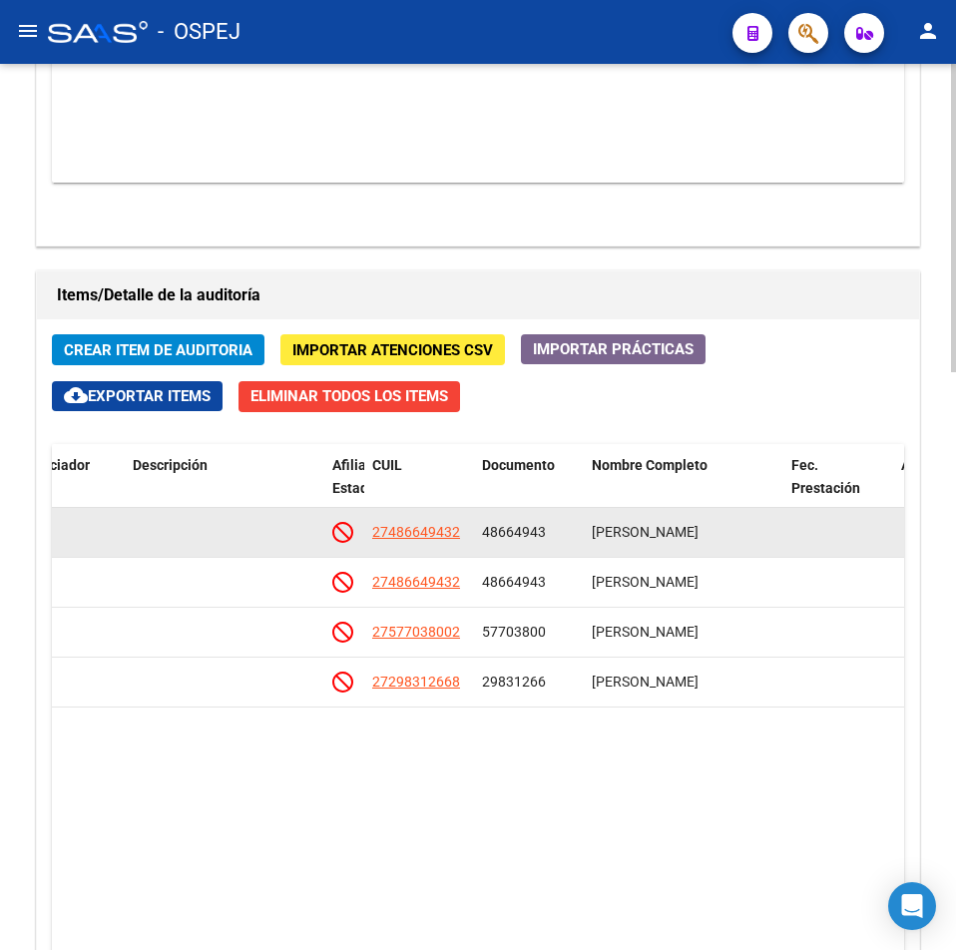
click at [429, 543] on app-link-go-to "27486649432" at bounding box center [416, 532] width 88 height 23
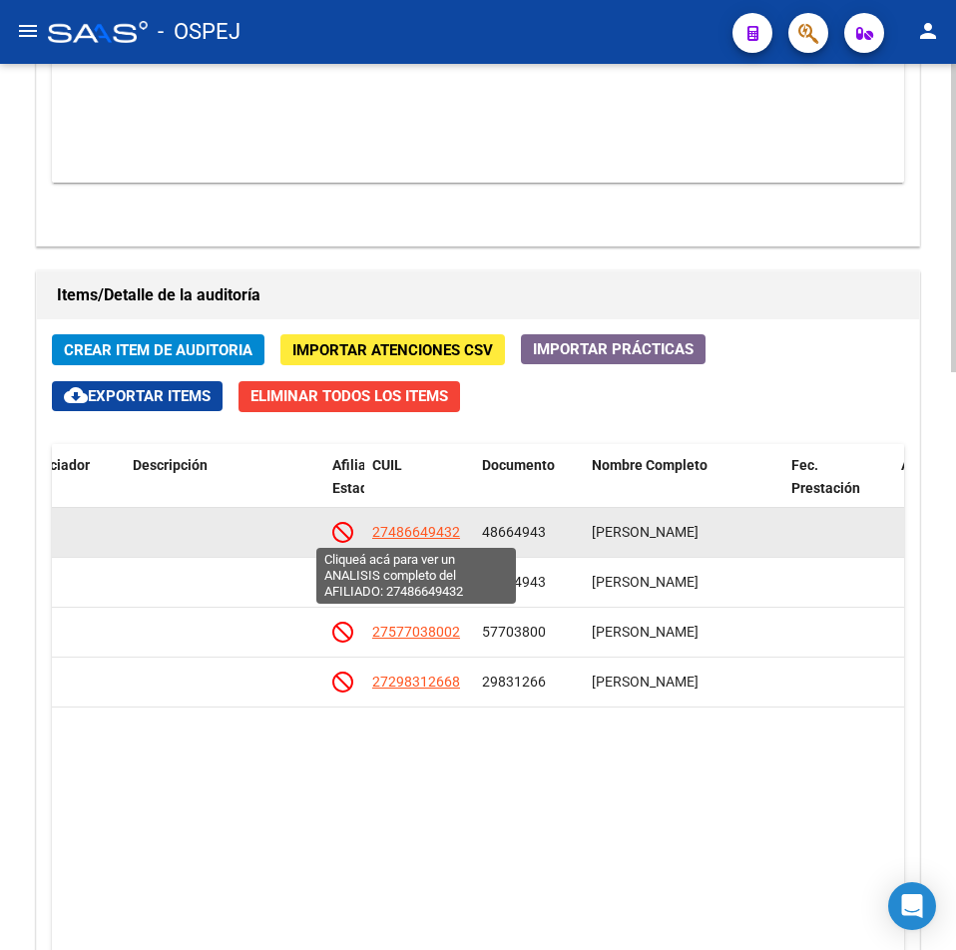
click at [436, 535] on span "27486649432" at bounding box center [416, 532] width 88 height 16
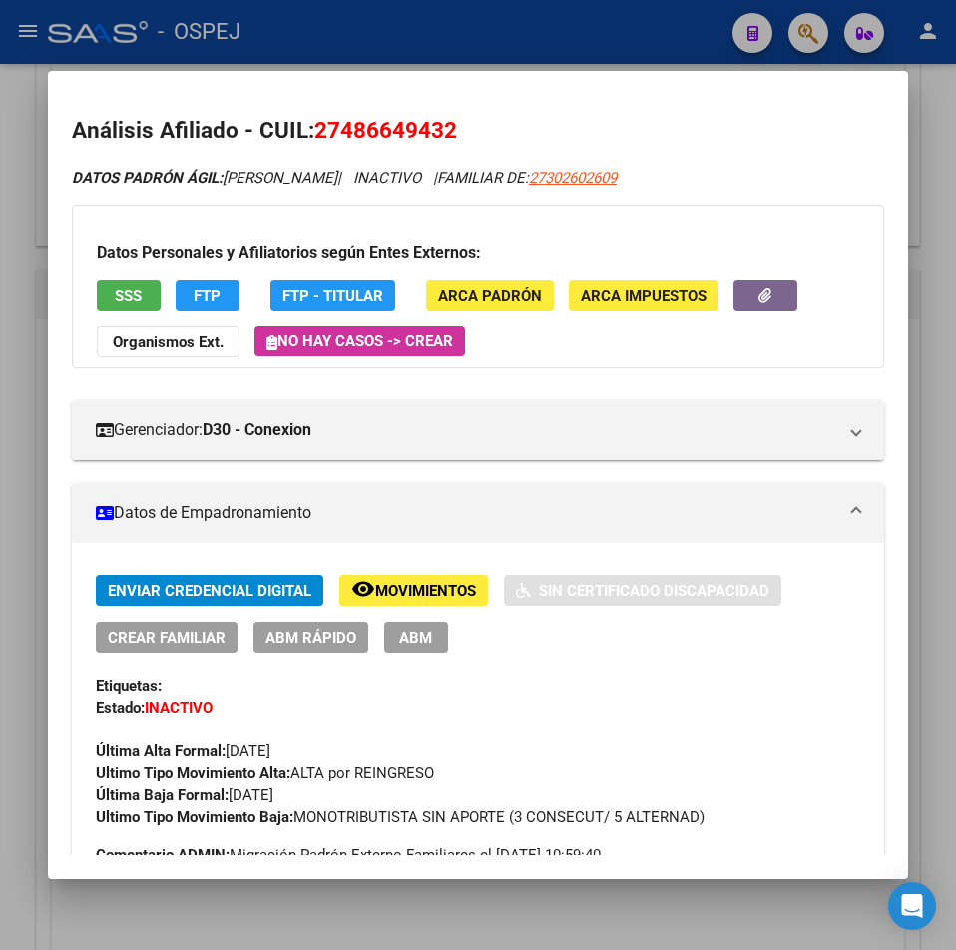
click at [145, 293] on button "SSS" at bounding box center [129, 296] width 64 height 31
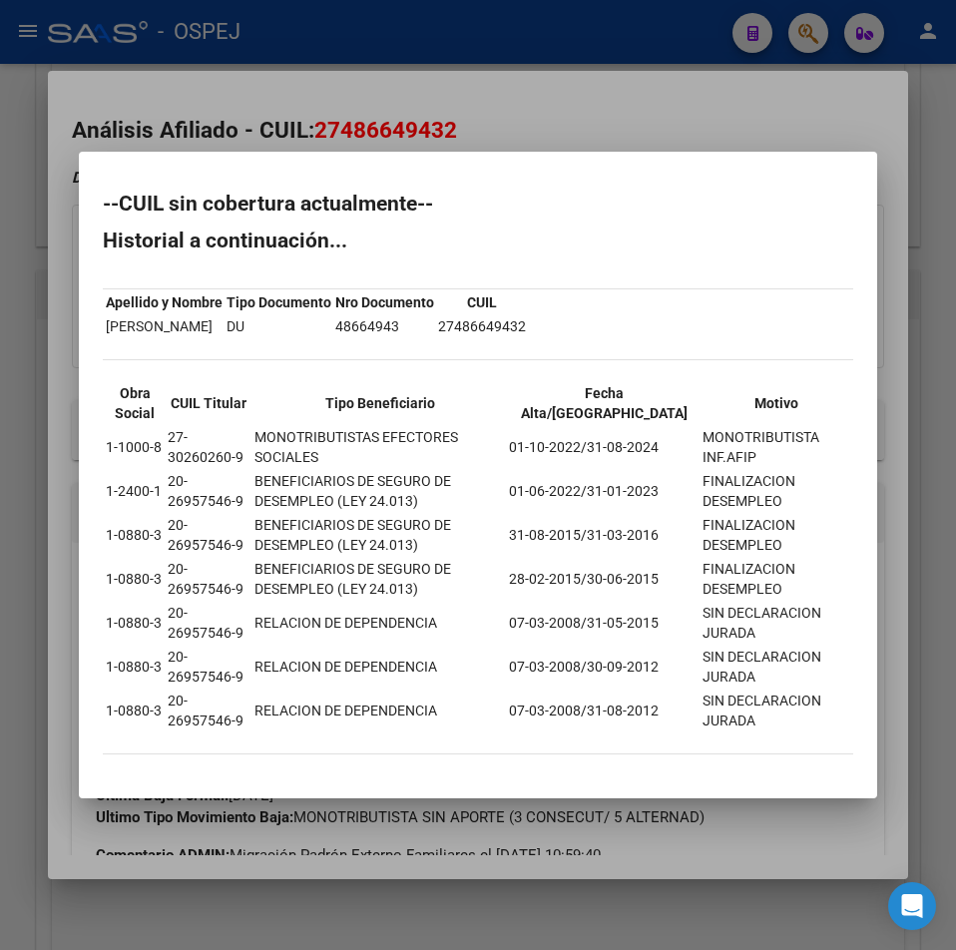
click at [411, 131] on div at bounding box center [478, 475] width 956 height 950
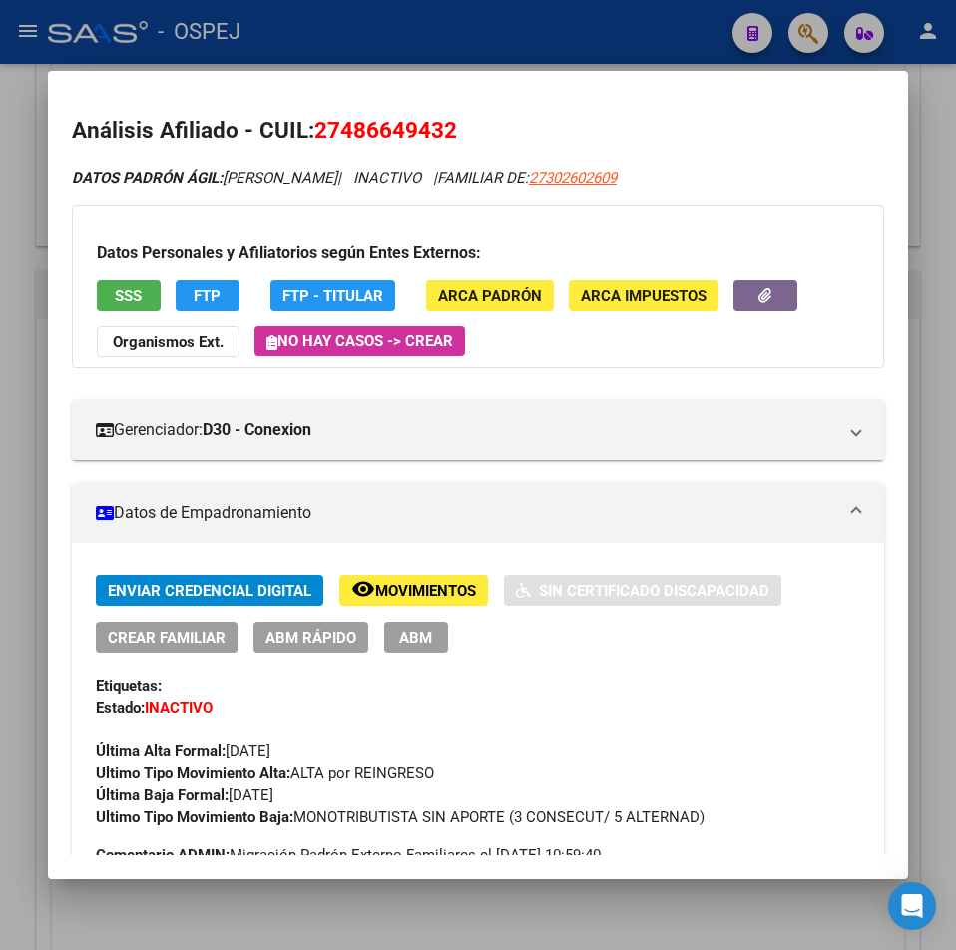
click at [415, 43] on div at bounding box center [478, 475] width 956 height 950
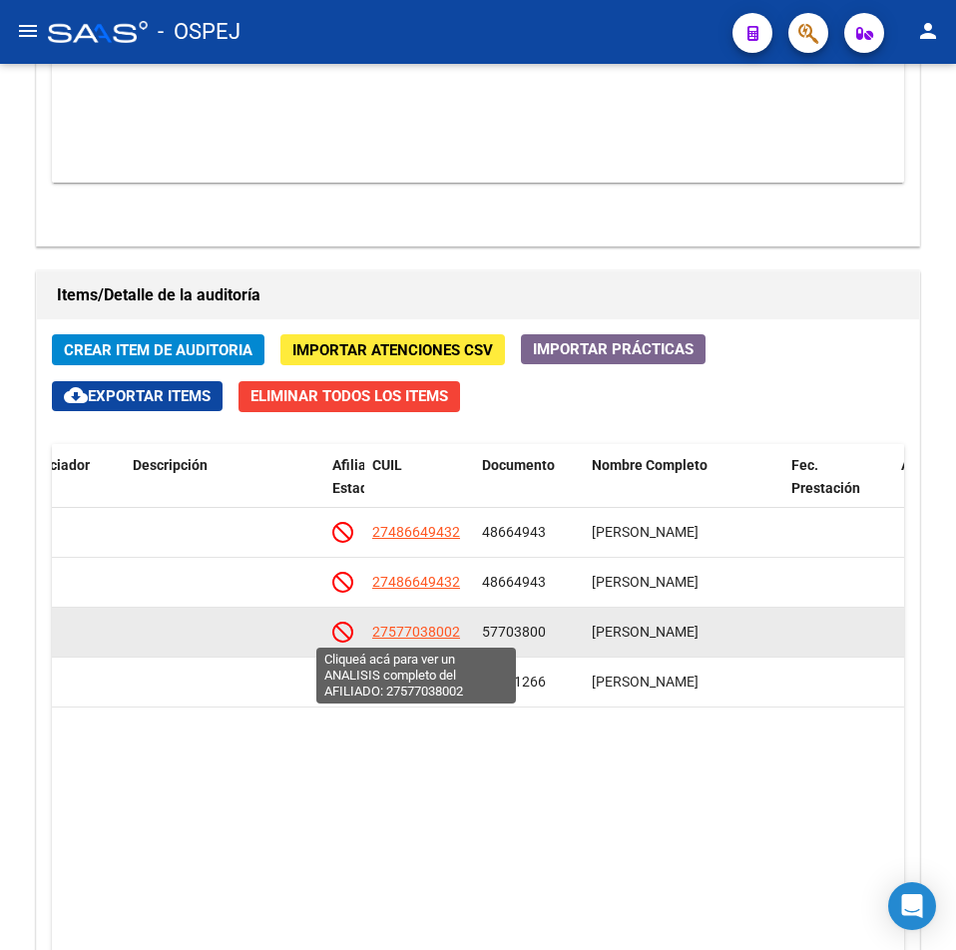
click at [431, 636] on span "27577038002" at bounding box center [416, 632] width 88 height 16
type textarea "27577038002"
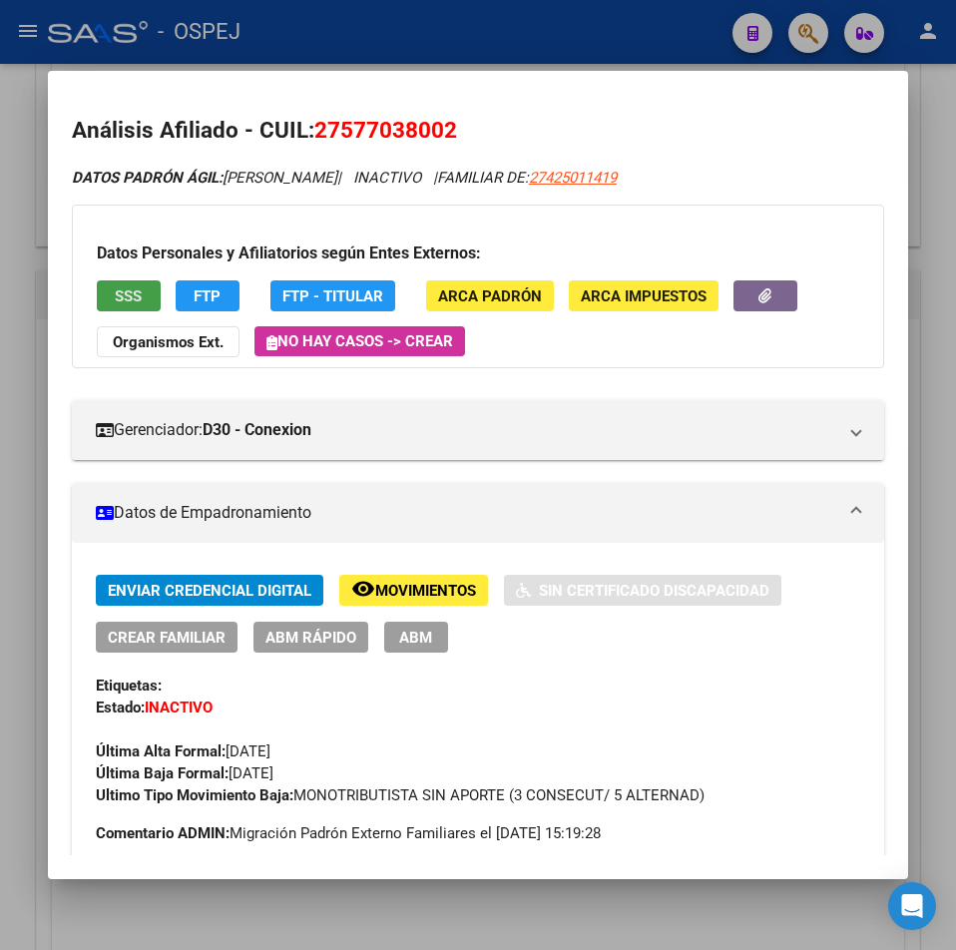
click at [132, 290] on span "SSS" at bounding box center [128, 297] width 27 height 18
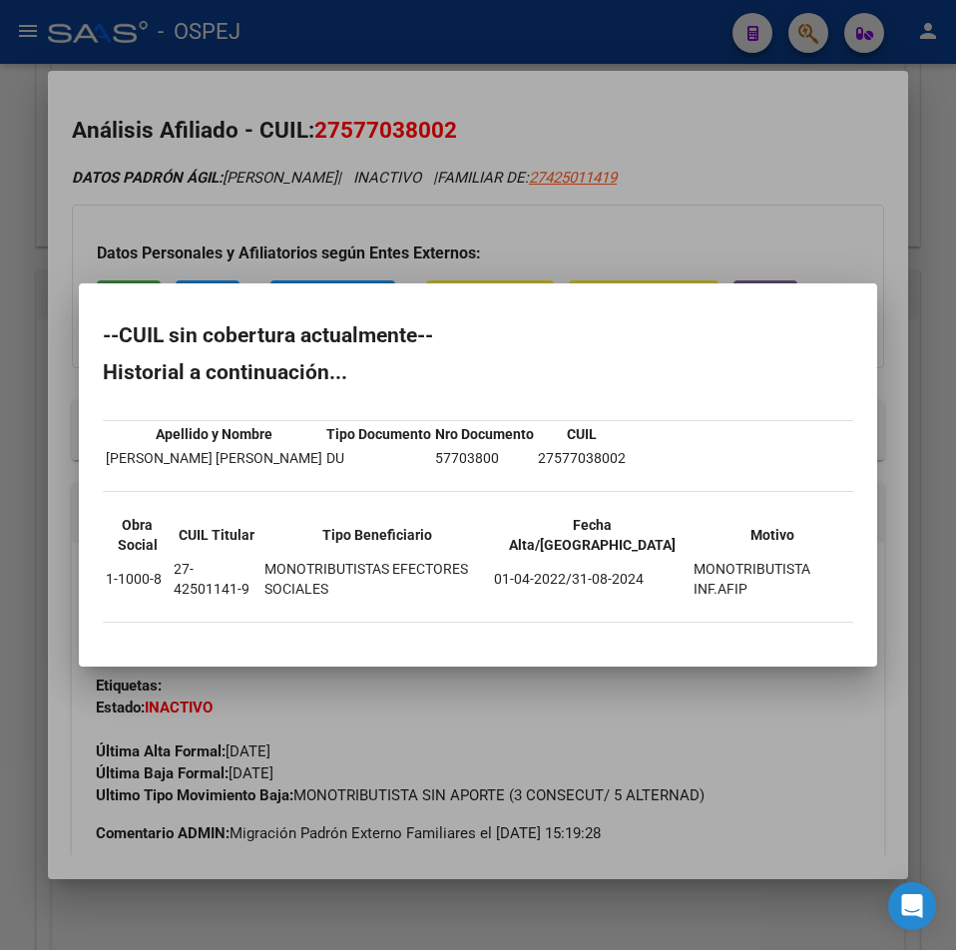
click at [466, 77] on div at bounding box center [478, 475] width 956 height 950
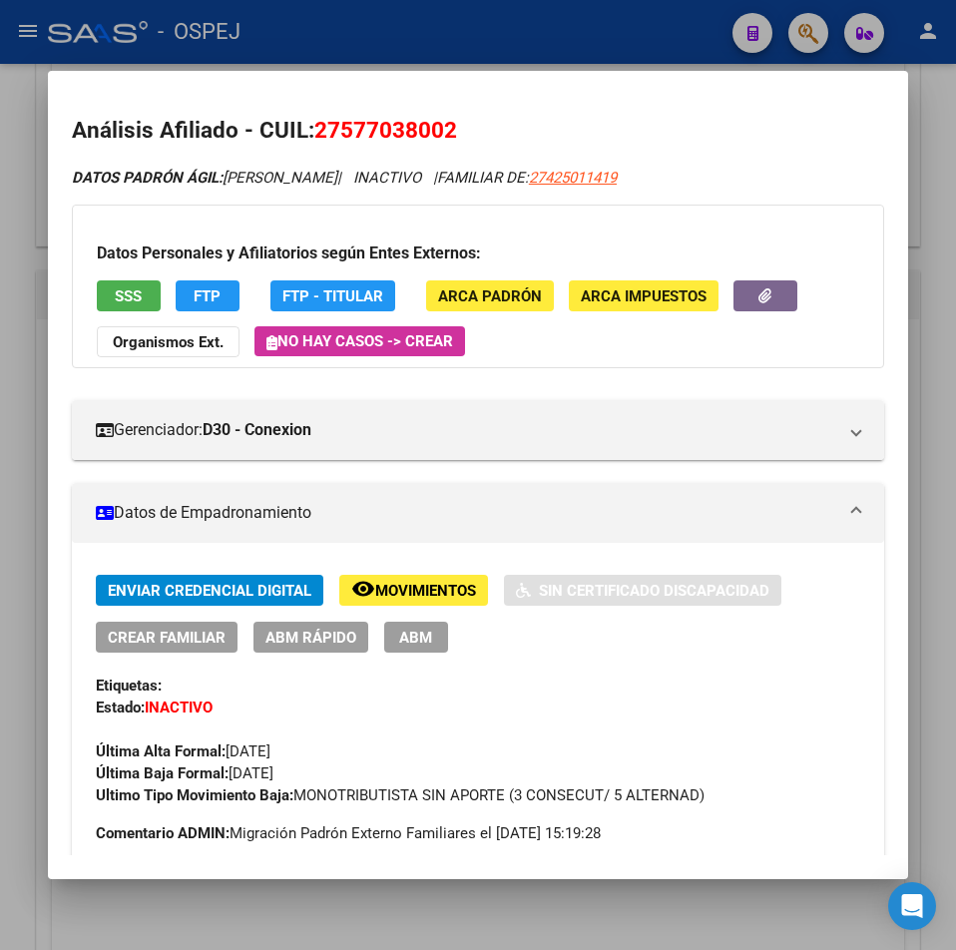
click at [421, 140] on span "27577038002" at bounding box center [385, 130] width 143 height 26
copy span "27577038002"
